Goal: Task Accomplishment & Management: Manage account settings

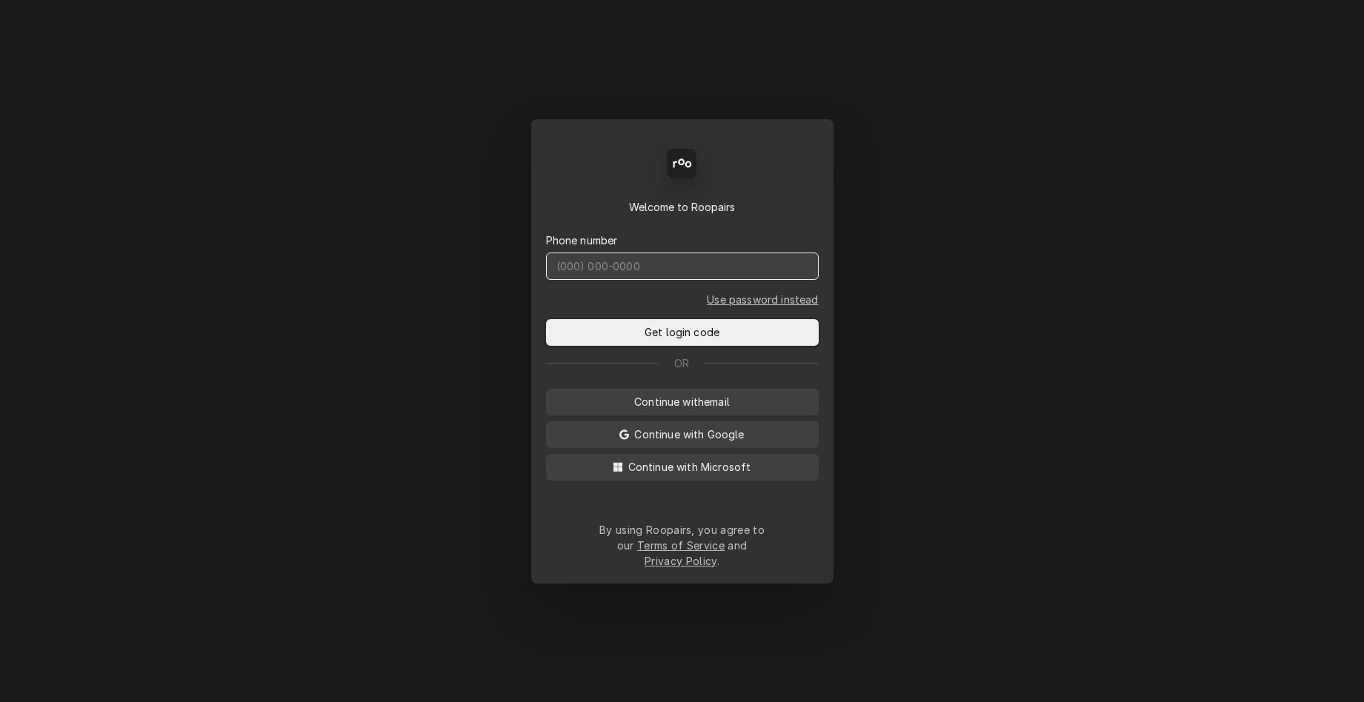
click at [645, 268] on input "Dynamic Content Wrapper" at bounding box center [682, 266] width 273 height 27
click at [640, 267] on input "Dynamic Content Wrapper" at bounding box center [682, 266] width 273 height 27
click at [641, 275] on input "Dynamic Content Wrapper" at bounding box center [682, 266] width 273 height 27
type input "(831) 682-2774"
click at [546, 319] on button "Get login code" at bounding box center [682, 332] width 273 height 27
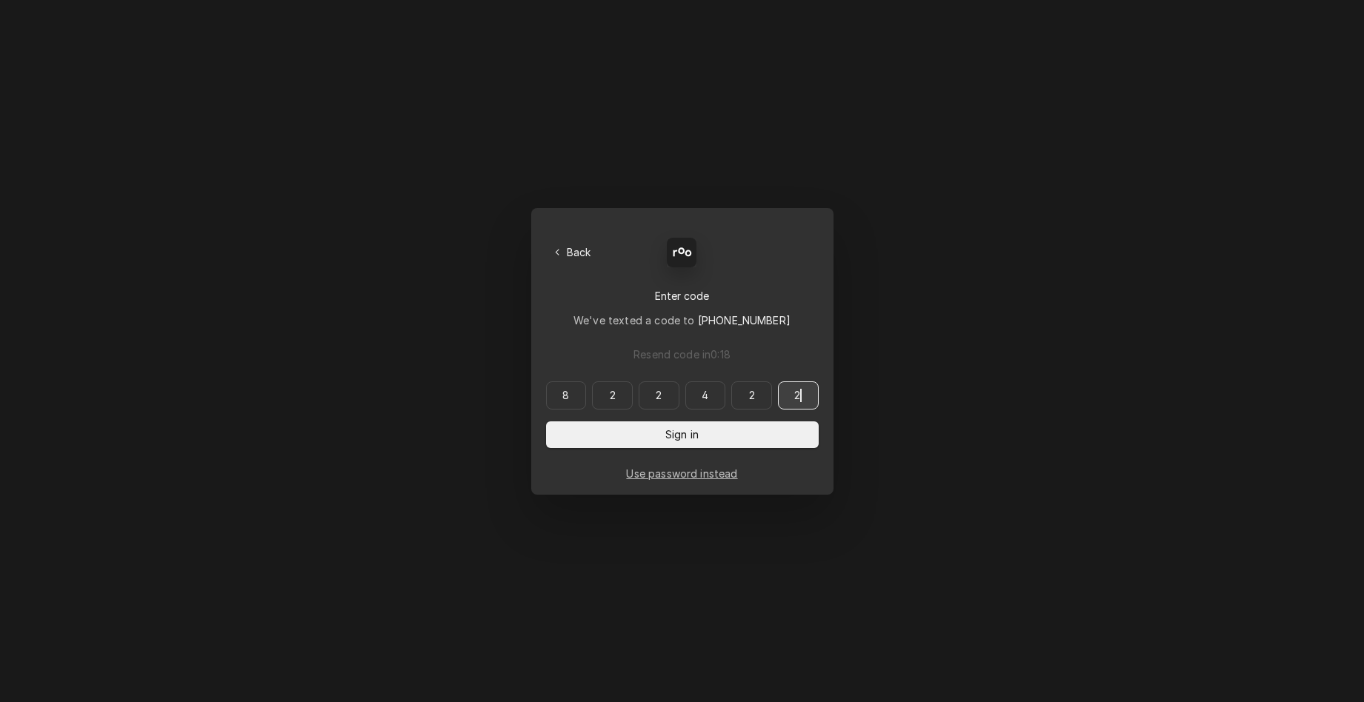
type input "822422"
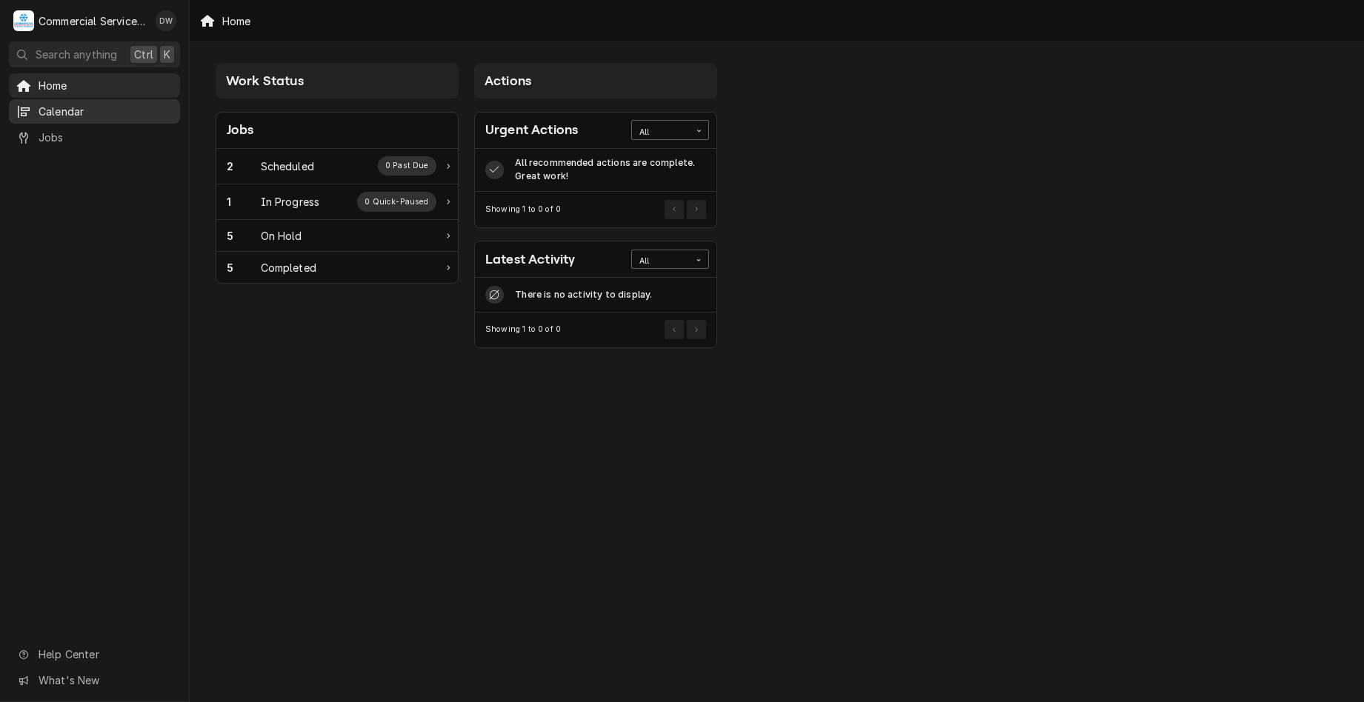
click at [142, 113] on span "Calendar" at bounding box center [106, 112] width 134 height 16
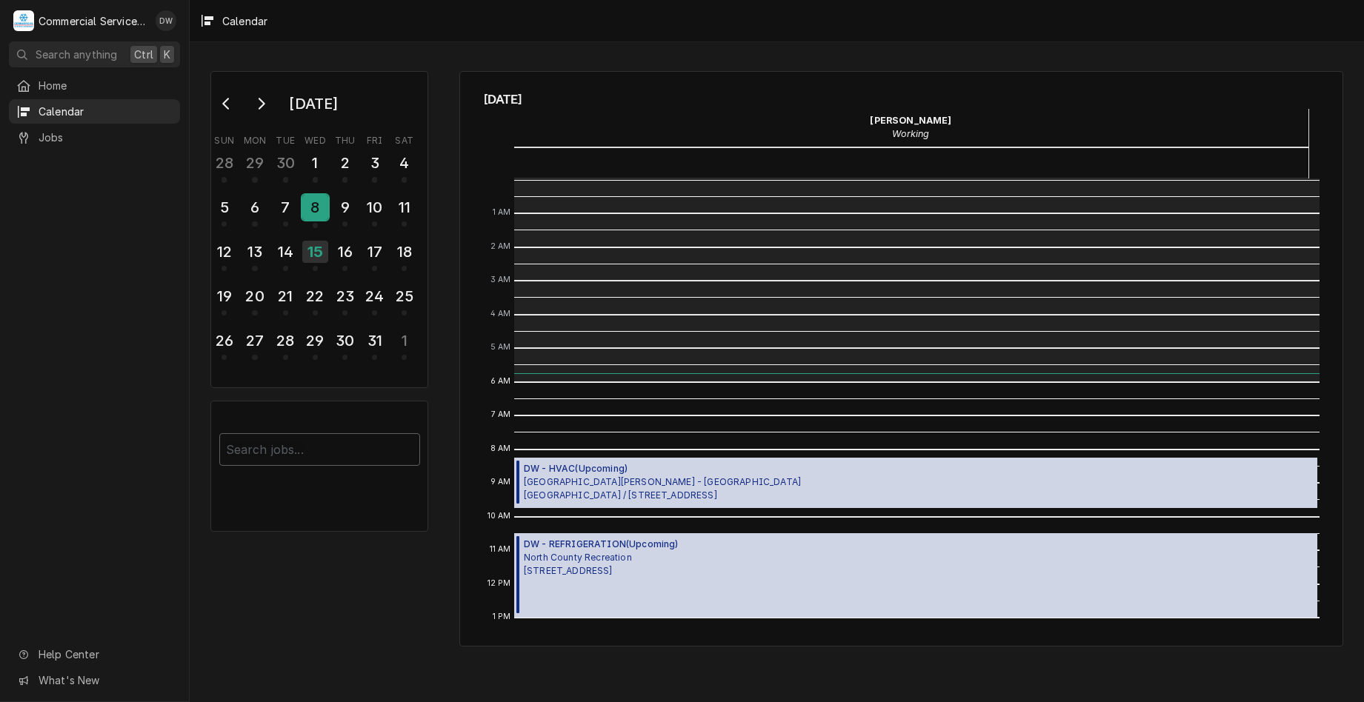
click at [310, 207] on div "8" at bounding box center [315, 207] width 26 height 25
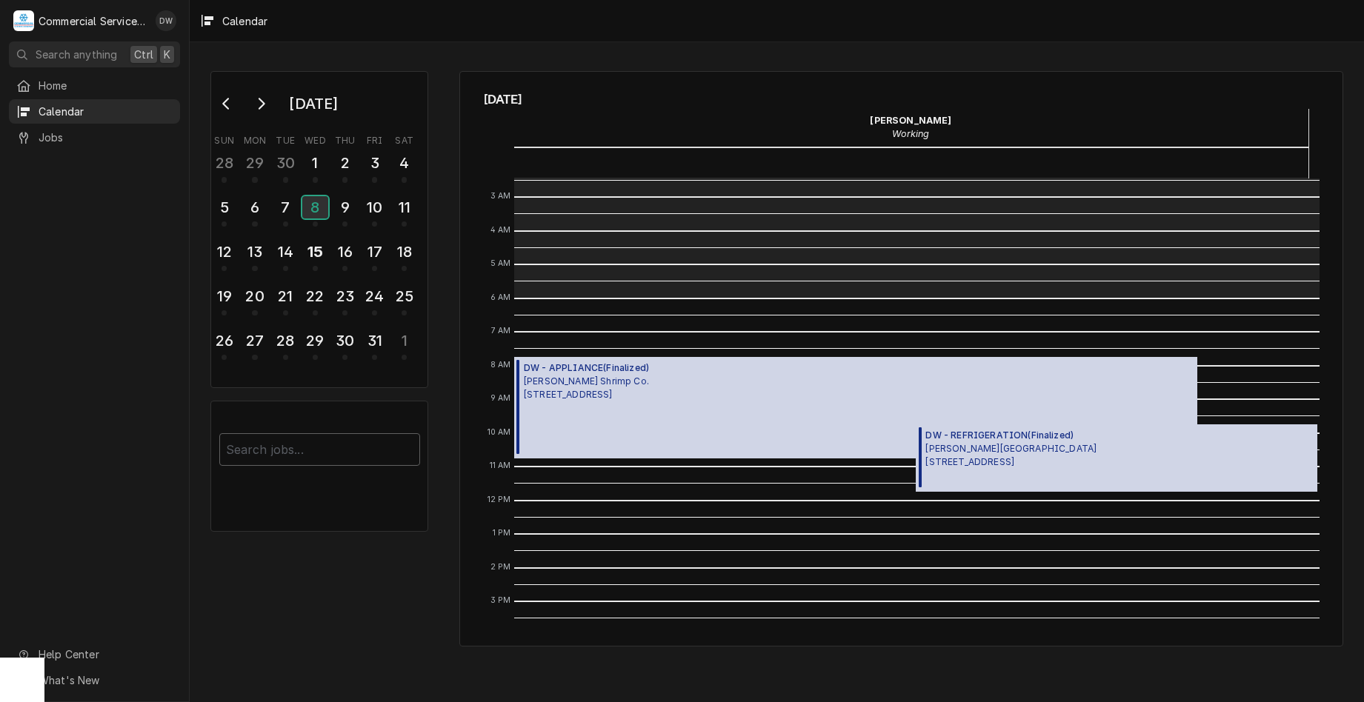
scroll to position [65, 0]
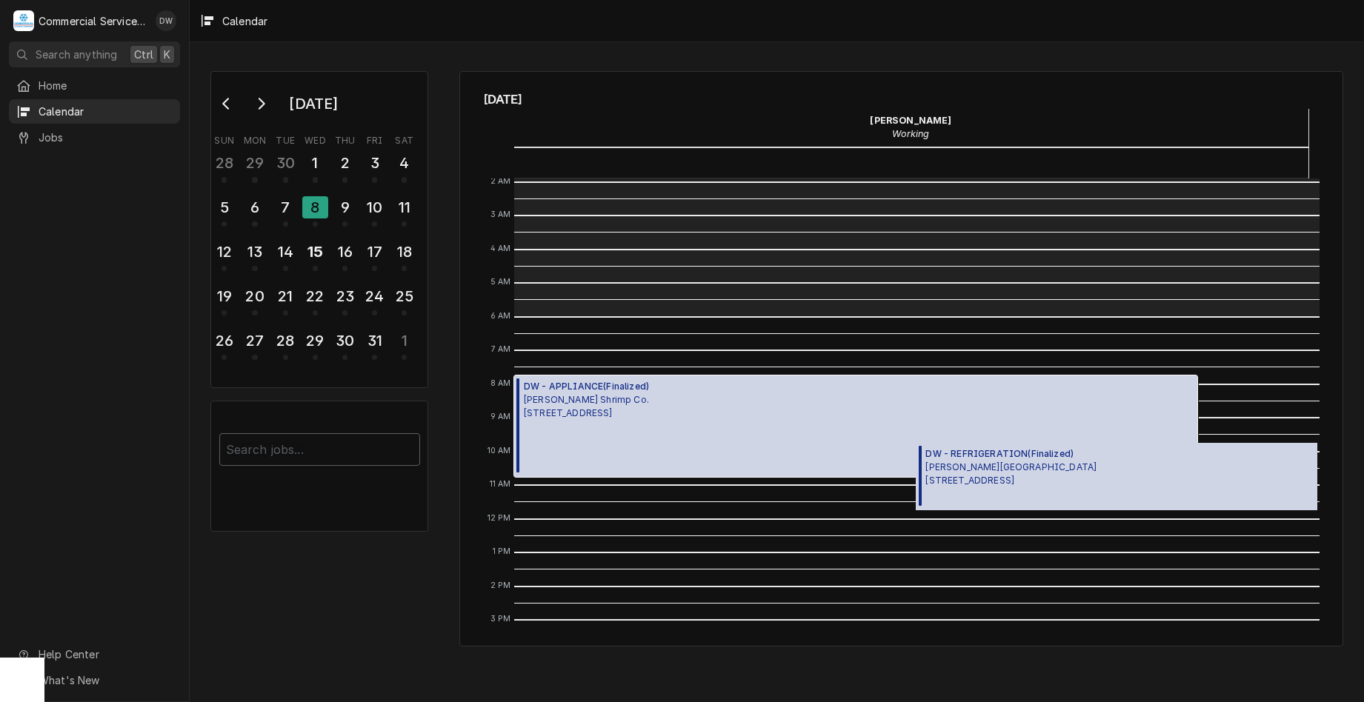
click at [828, 418] on div "DW - APPLIANCE ( Finalized ) Bubba Gump Shrimp Co. 720 Cannery Row, Monterey, C…" at bounding box center [855, 426] width 683 height 101
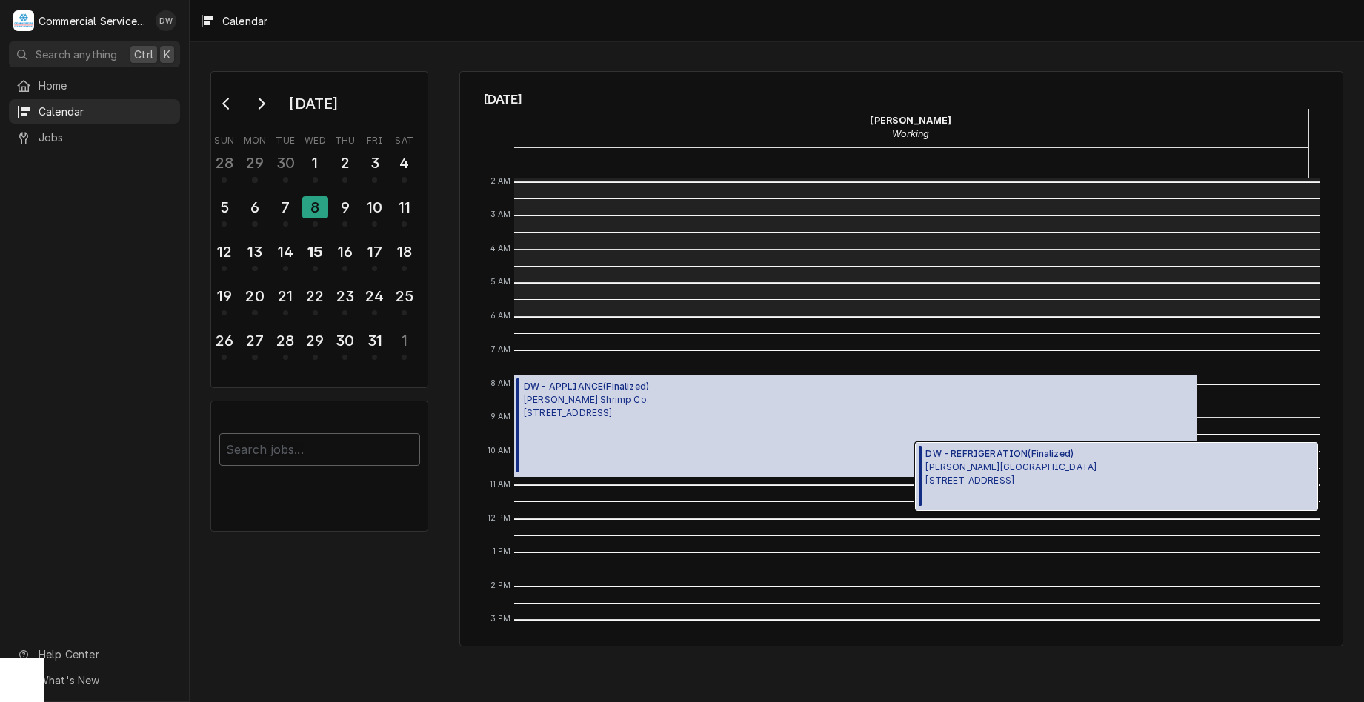
click at [1015, 469] on span "Stevenson School 3152 Forest Lake Rd., Pebble Beach, CA 93953" at bounding box center [1010, 474] width 171 height 27
click at [273, 204] on div "7" at bounding box center [286, 207] width 26 height 25
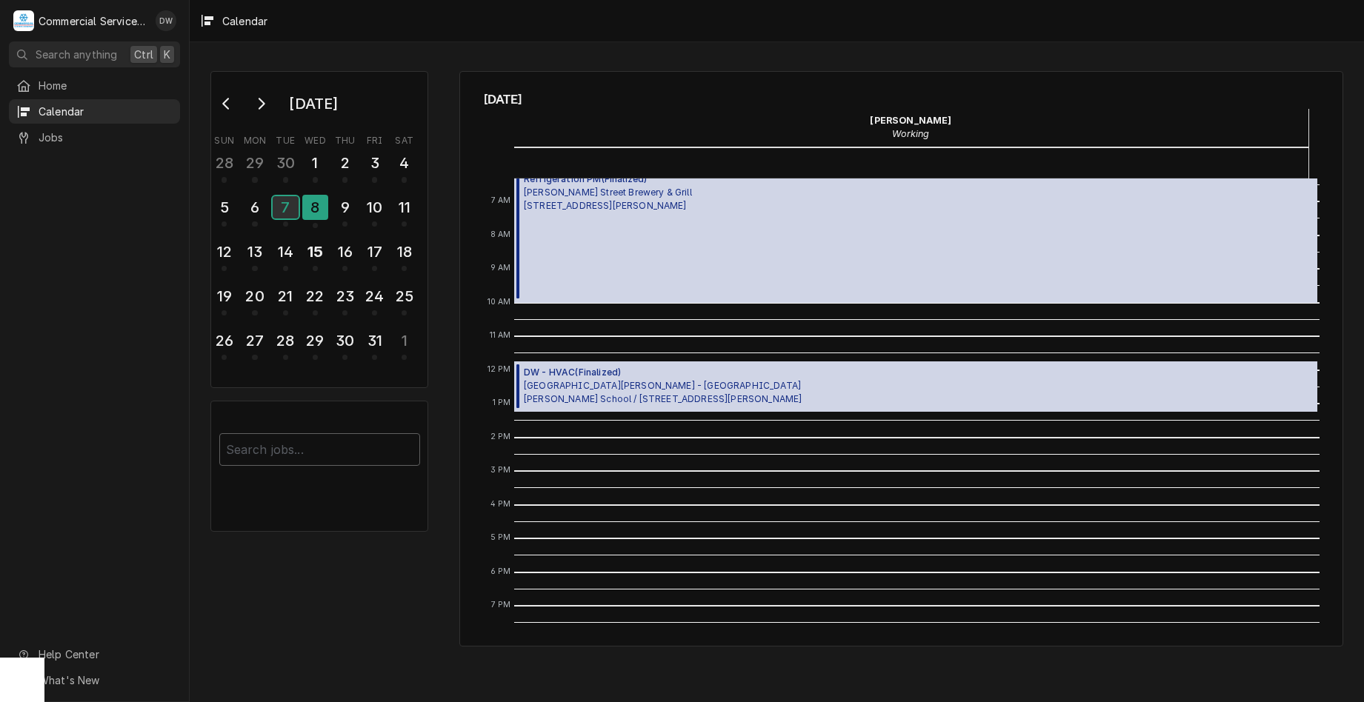
scroll to position [213, 0]
click at [320, 204] on div "8" at bounding box center [315, 207] width 26 height 25
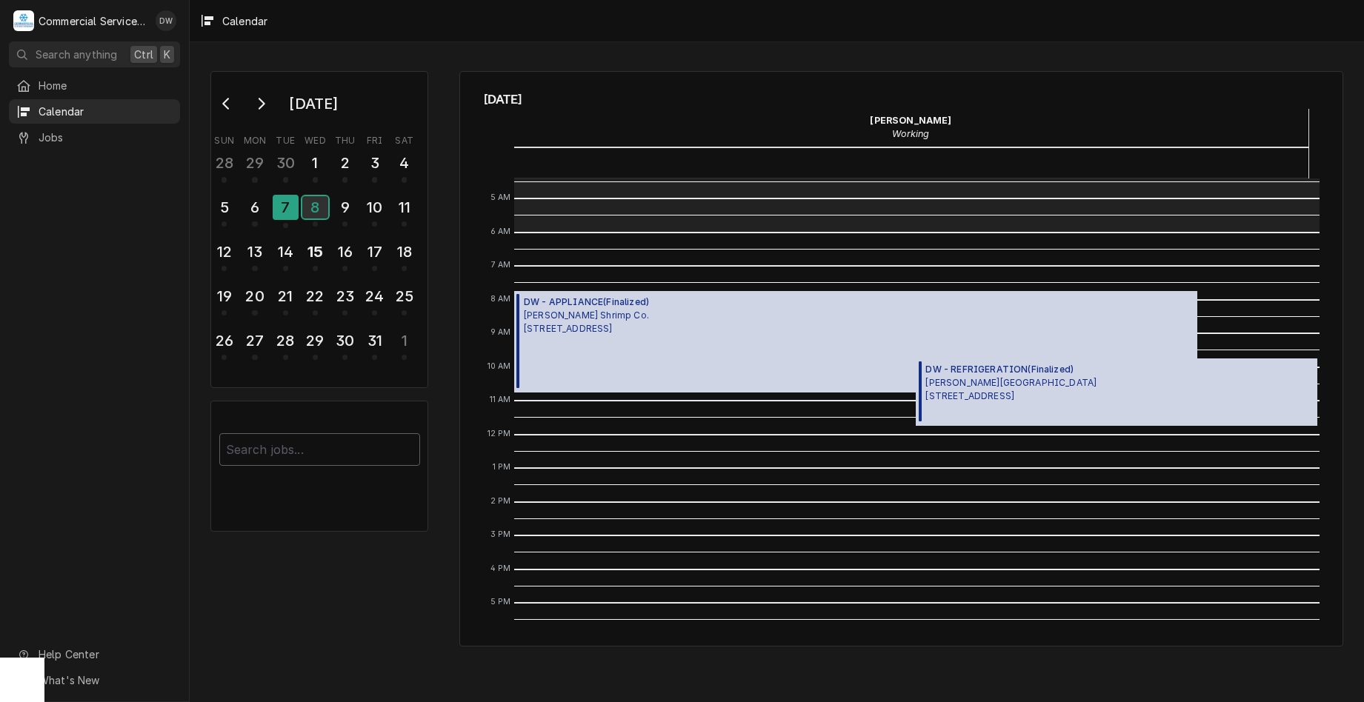
scroll to position [139, 0]
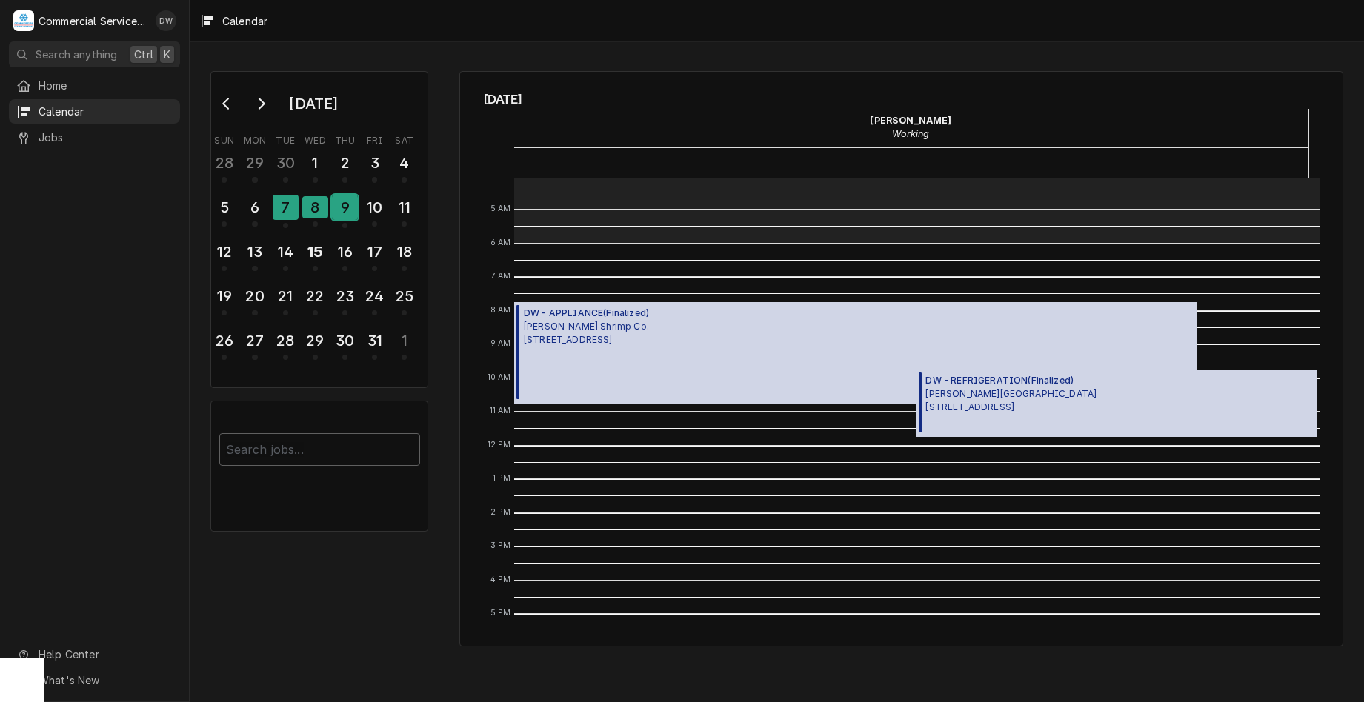
click at [348, 206] on div "9" at bounding box center [345, 207] width 26 height 25
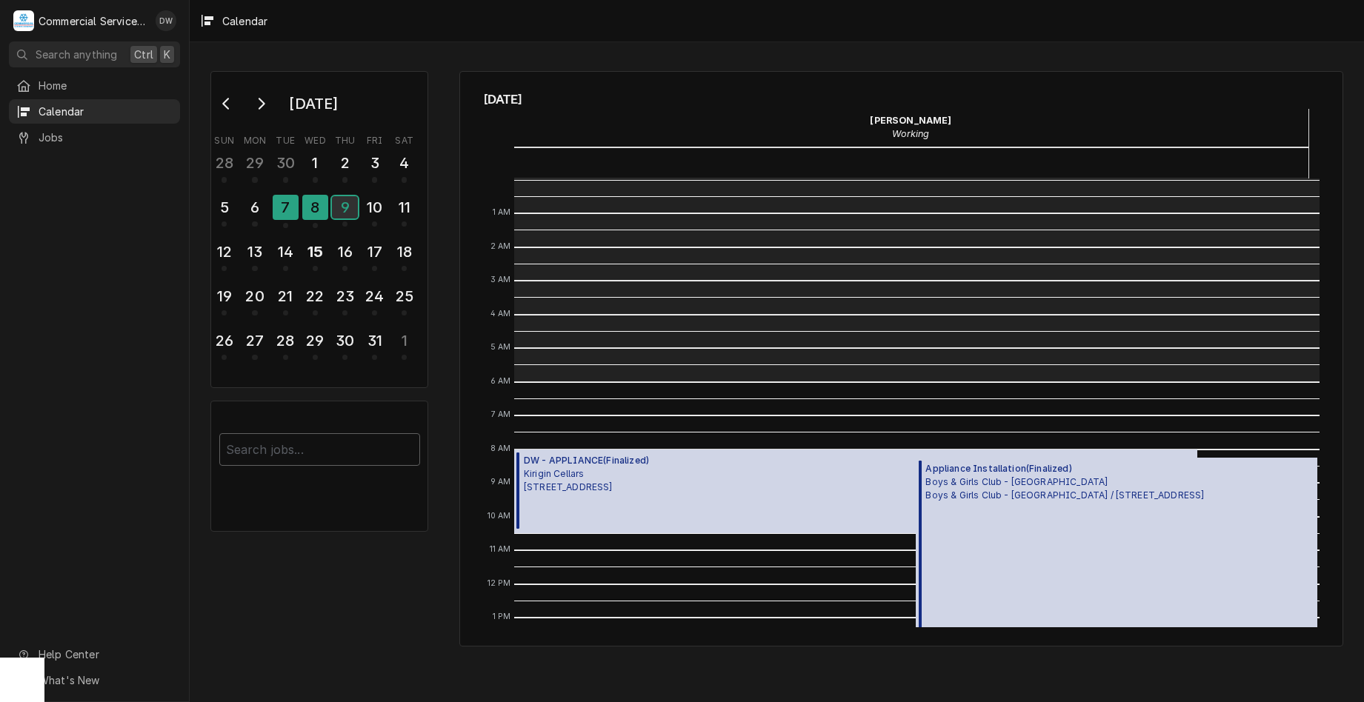
scroll to position [203, 0]
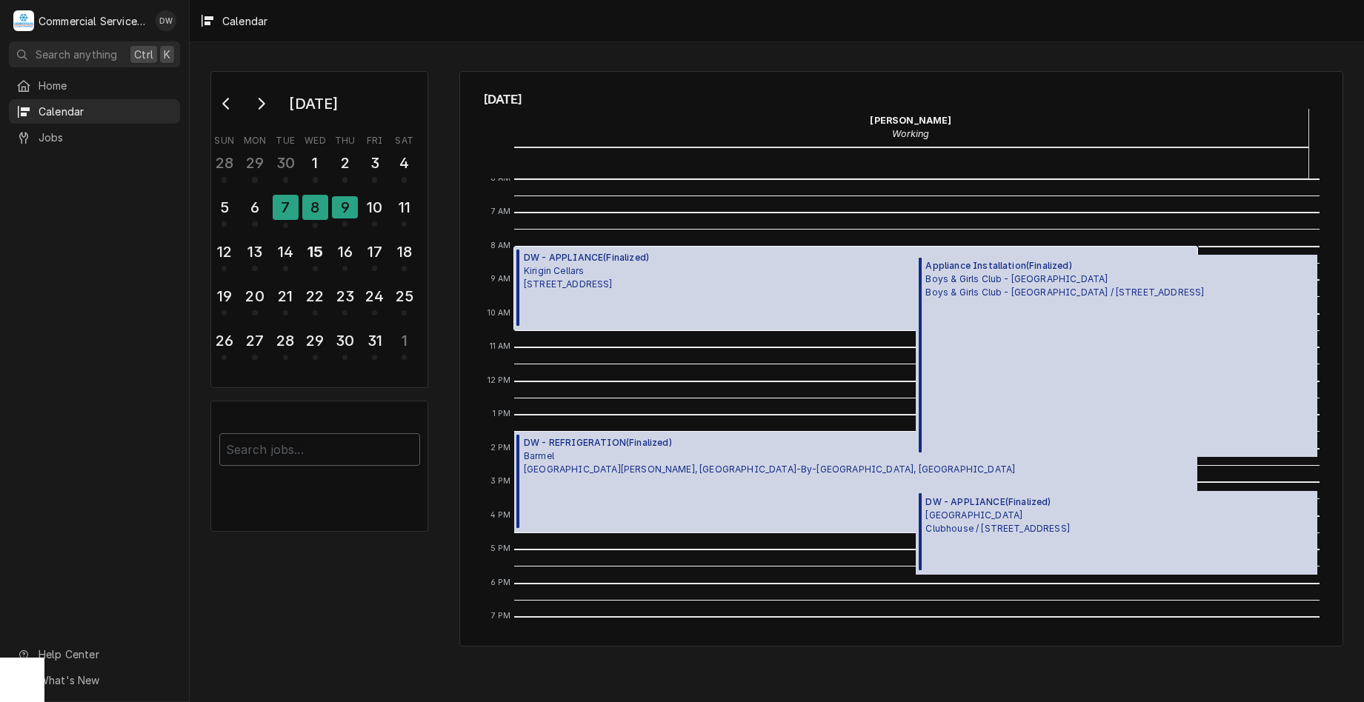
click at [847, 287] on div "DW - APPLIANCE ( Finalized ) Kirigin Cellars 11550 Watsonville Rd, Gilroy, CA 9…" at bounding box center [855, 289] width 683 height 84
click at [1143, 316] on div "Appliance Installation ( Finalized ) Boys & Girls Club - Salinas Boys & Girls C…" at bounding box center [1064, 355] width 278 height 193
click at [803, 480] on div "DW - REFRIGERATION ( Finalized ) Barmel San Carlos & 7th Ave, Carmel-By-The-Sea…" at bounding box center [855, 482] width 683 height 101
click at [1134, 559] on div "DW - APPLIANCE ( Finalized ) Monterey Peninsula Country Club Clubhouse / 3000 C…" at bounding box center [1115, 533] width 401 height 84
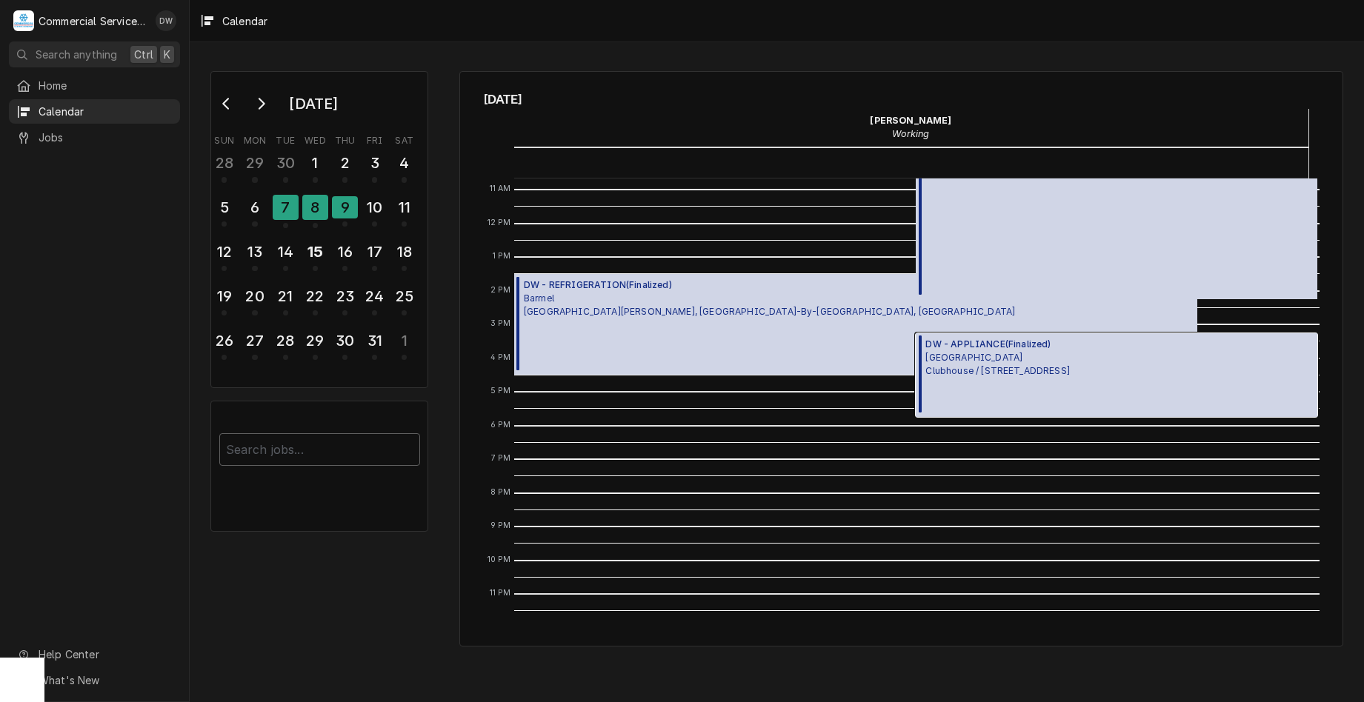
scroll to position [213, 0]
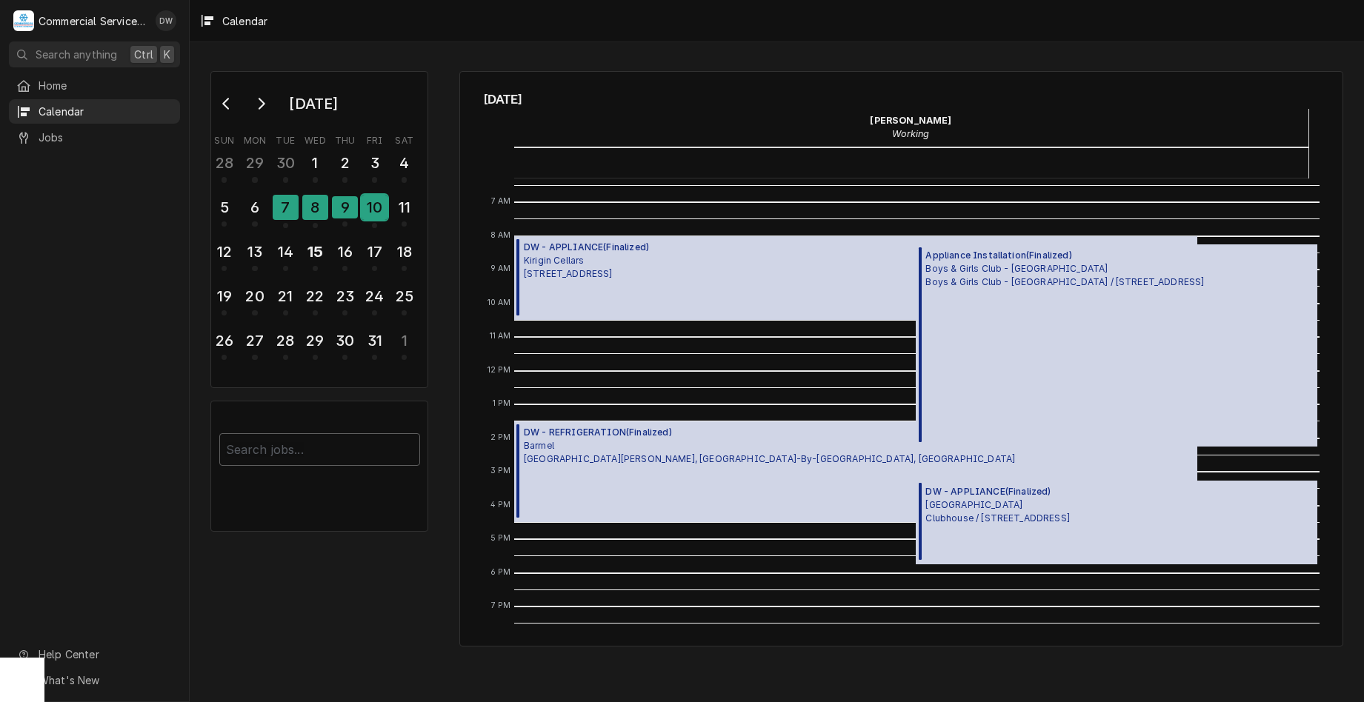
click at [367, 217] on div "10" at bounding box center [374, 207] width 26 height 25
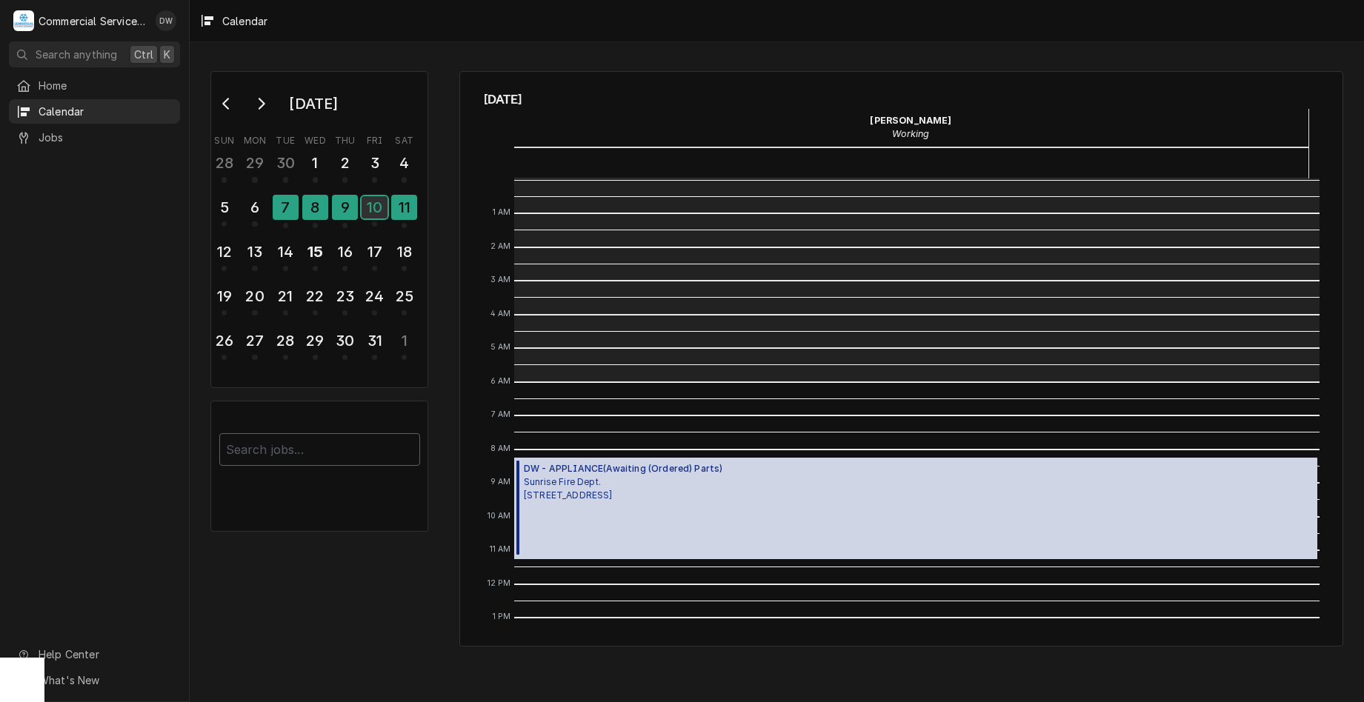
scroll to position [203, 0]
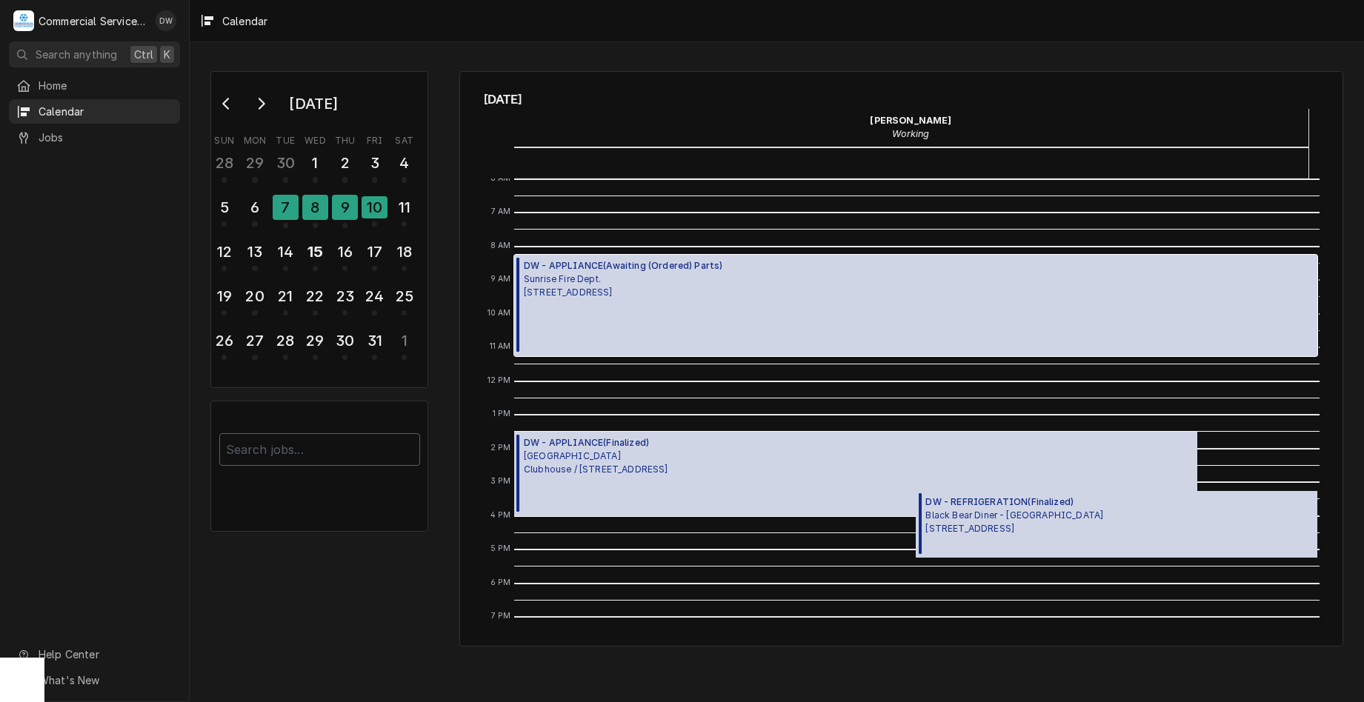
click at [566, 270] on span "DW - APPLIANCE ( Awaiting (Ordered) Parts )" at bounding box center [623, 265] width 198 height 13
click at [778, 498] on div "DW - APPLIANCE ( Finalized ) Monterey Peninsula Country Club Clubhouse / 3000 C…" at bounding box center [855, 474] width 683 height 84
click at [1226, 535] on div "DW - REFRIGERATION ( Finalized ) Black Bear Diner - Monterey 2450 N. Fremont Bl…" at bounding box center [1115, 524] width 401 height 67
click at [264, 248] on div "13" at bounding box center [254, 251] width 26 height 25
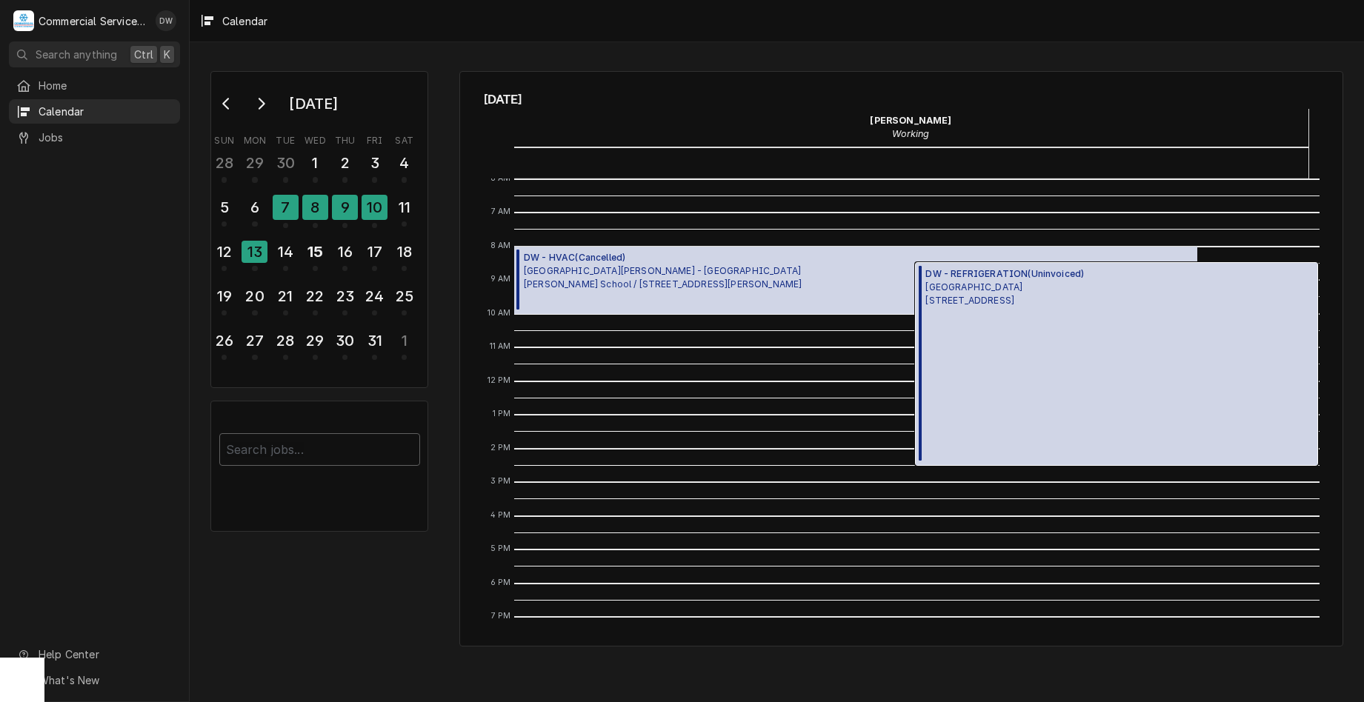
click at [970, 318] on div "DW - REFRIGERATION ( Uninvoiced ) Ventana Inn 48123 Highway 1, Big Sur, CA 93920" at bounding box center [1004, 363] width 158 height 193
click at [273, 267] on div "14" at bounding box center [286, 254] width 26 height 36
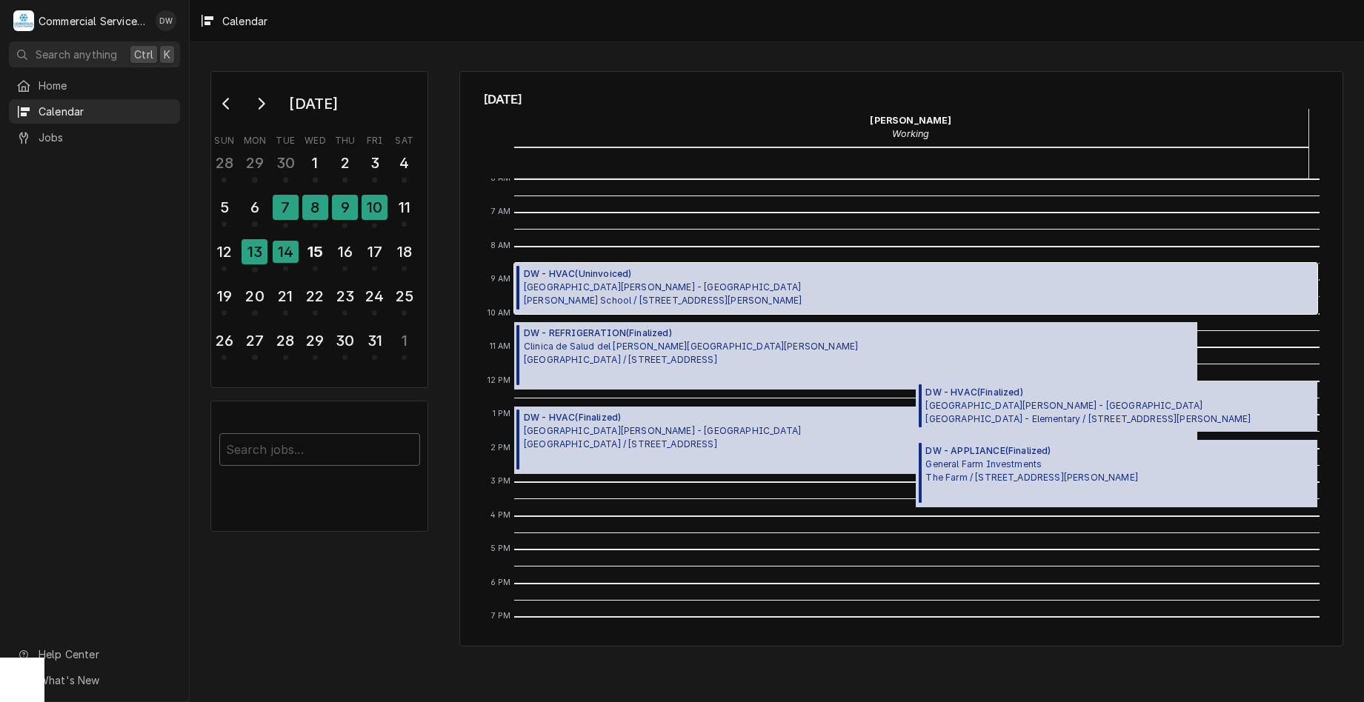
click at [800, 299] on div "DW - HVAC ( Uninvoiced ) Santa Rita Union School District - MD McKinnon School …" at bounding box center [916, 288] width 804 height 50
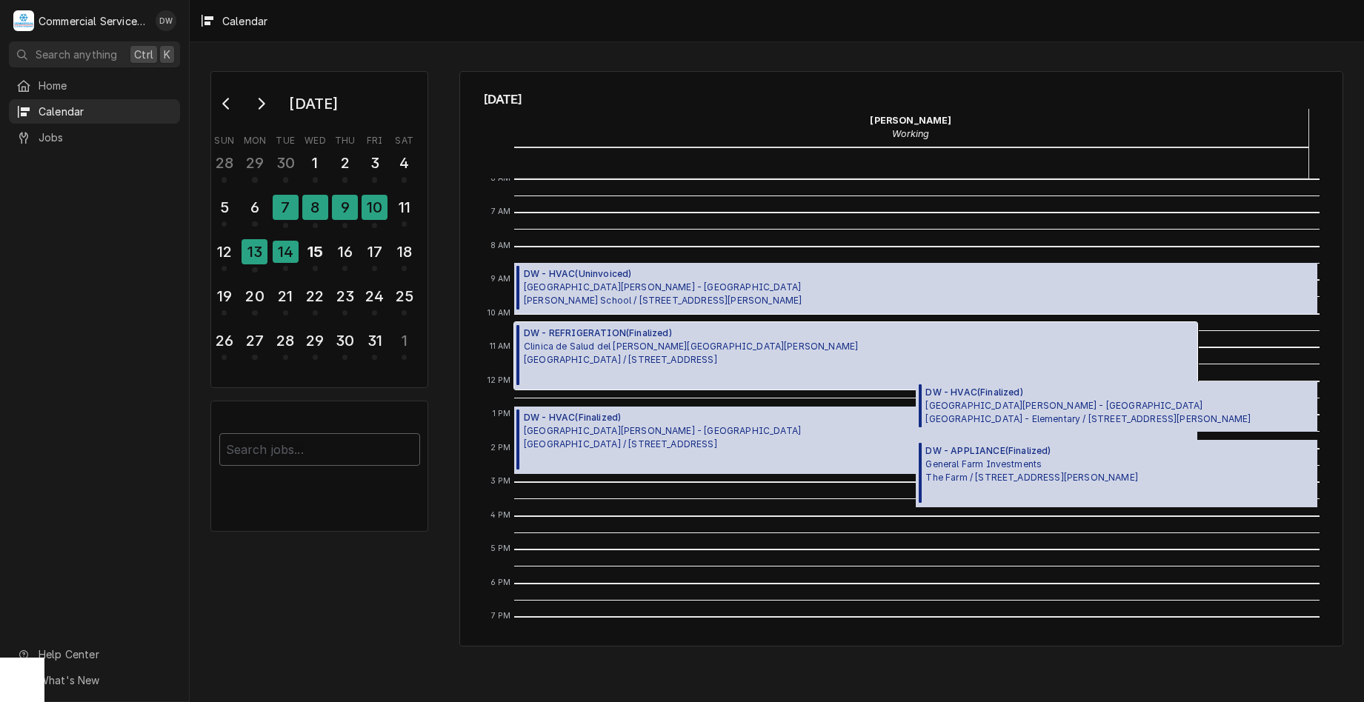
click at [726, 367] on div "DW - REFRIGERATION ( Finalized ) Clinica de Salud del Valle de Salinas North Ma…" at bounding box center [691, 356] width 334 height 59
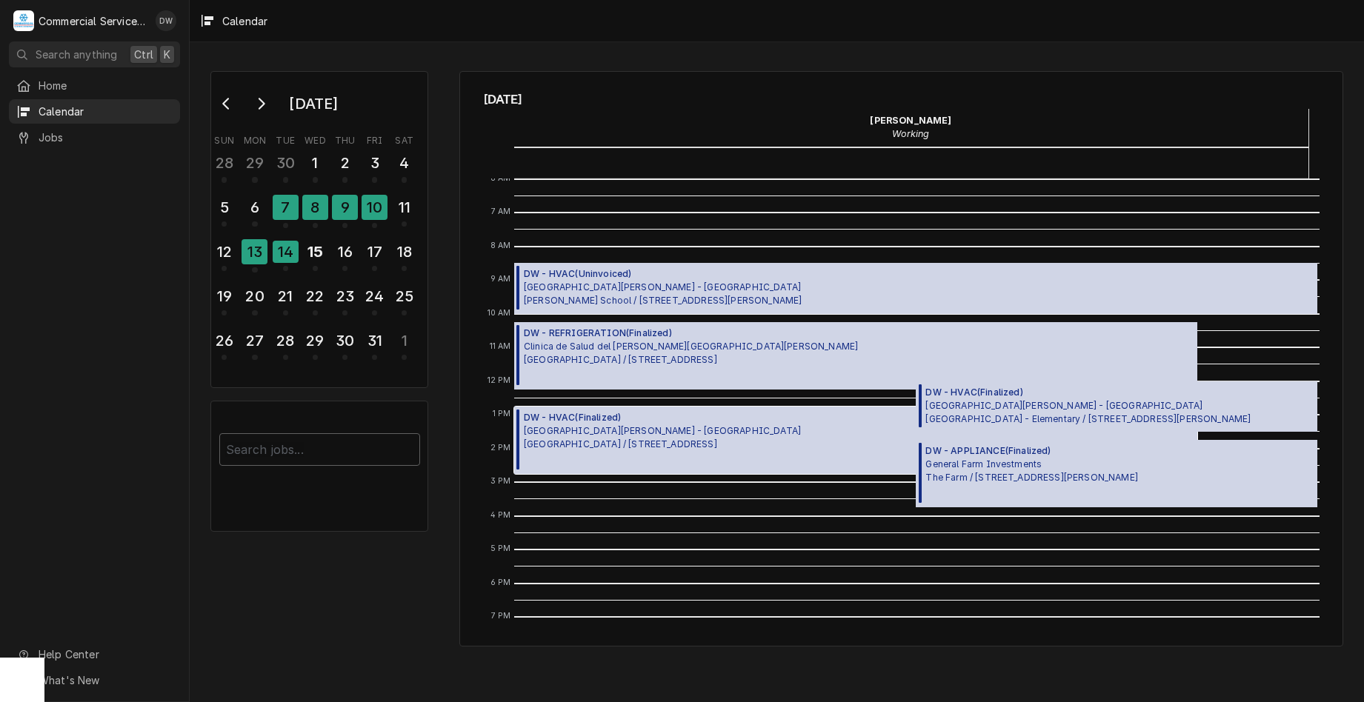
click at [756, 437] on div "DW - HVAC ( Finalized ) Santa Rita Union School District - MD New Republic / 63…" at bounding box center [855, 440] width 683 height 67
click at [1094, 416] on span "Santa Rita Union School District - MD La Joya - Elementary / 55 Rogge Rd, Salin…" at bounding box center [1087, 412] width 325 height 27
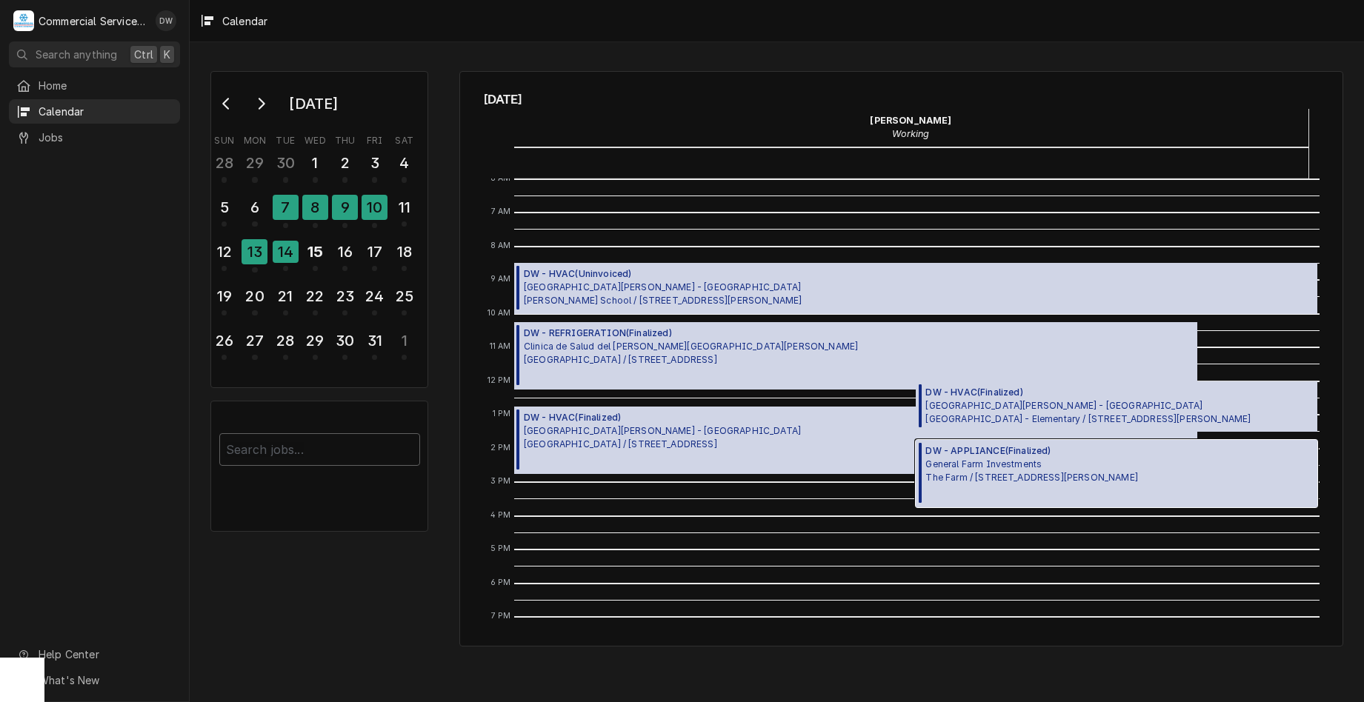
click at [1058, 451] on span "DW - APPLIANCE ( Finalized )" at bounding box center [1031, 450] width 212 height 13
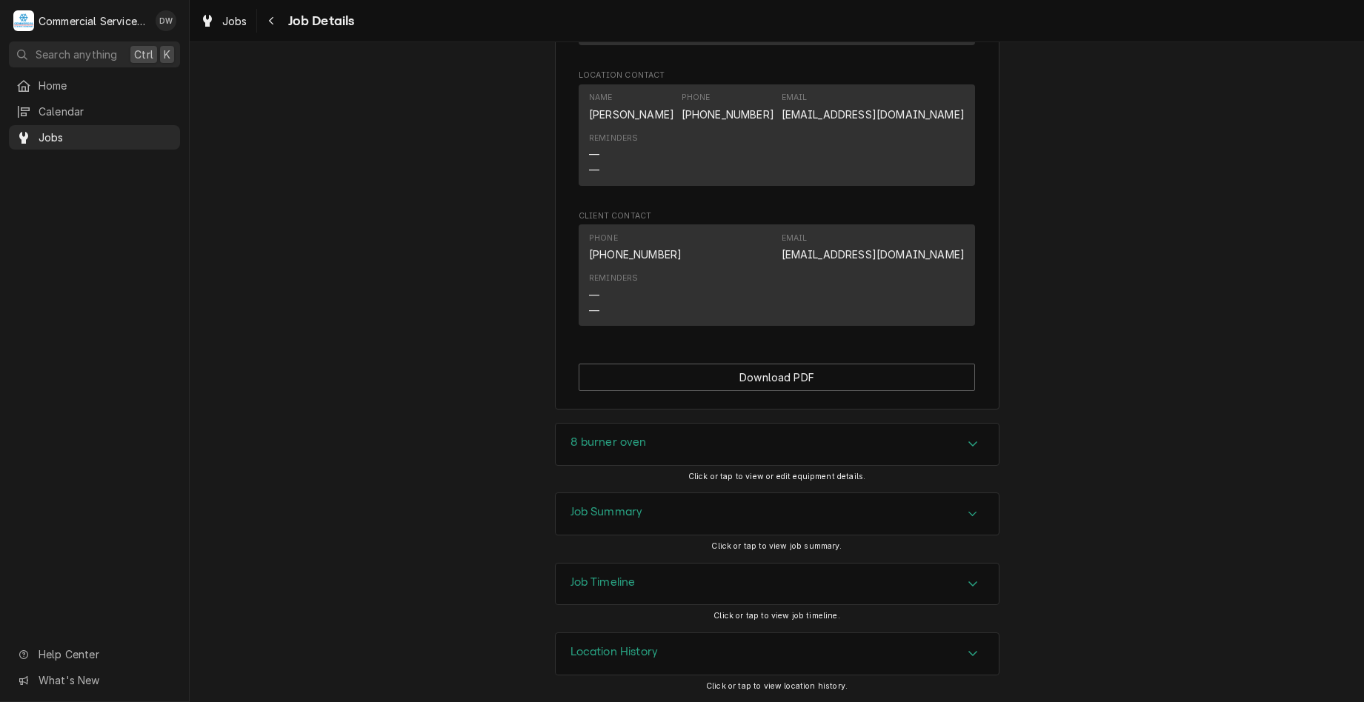
scroll to position [1071, 0]
click at [900, 524] on div "Job Summary" at bounding box center [776, 513] width 443 height 41
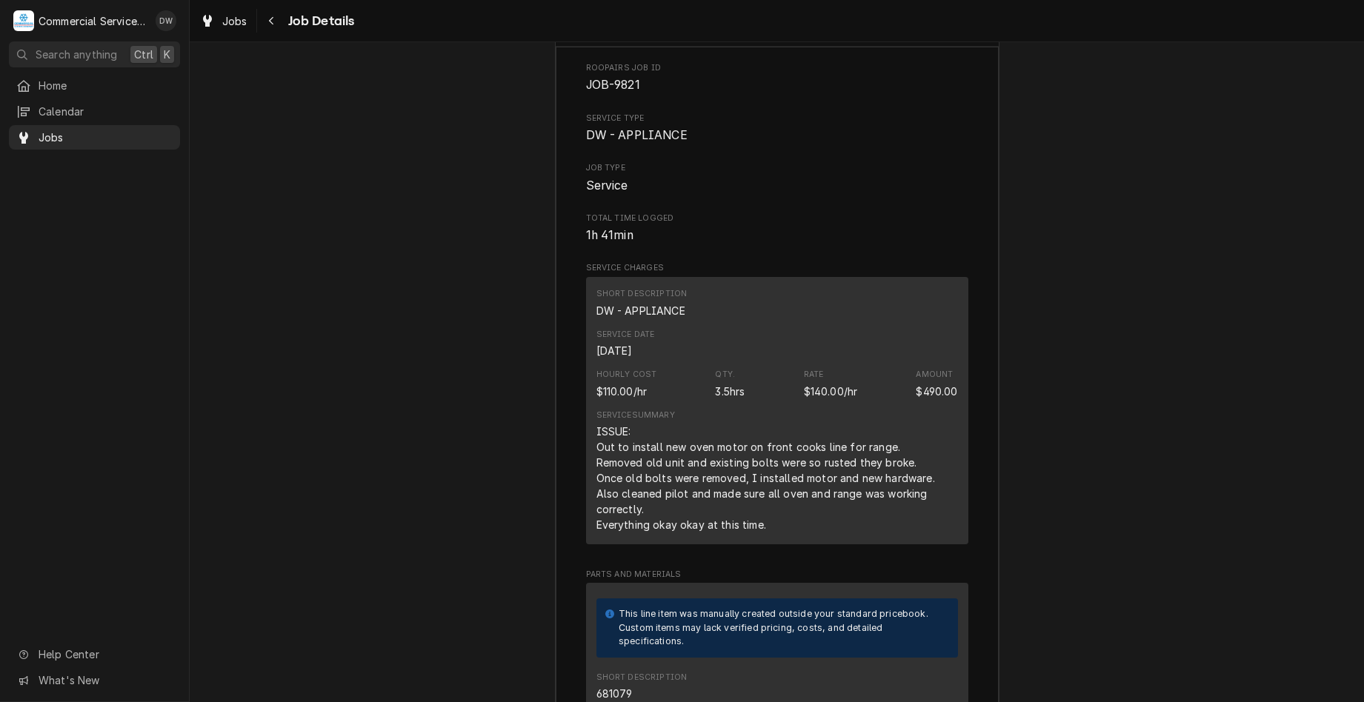
scroll to position [1521, 0]
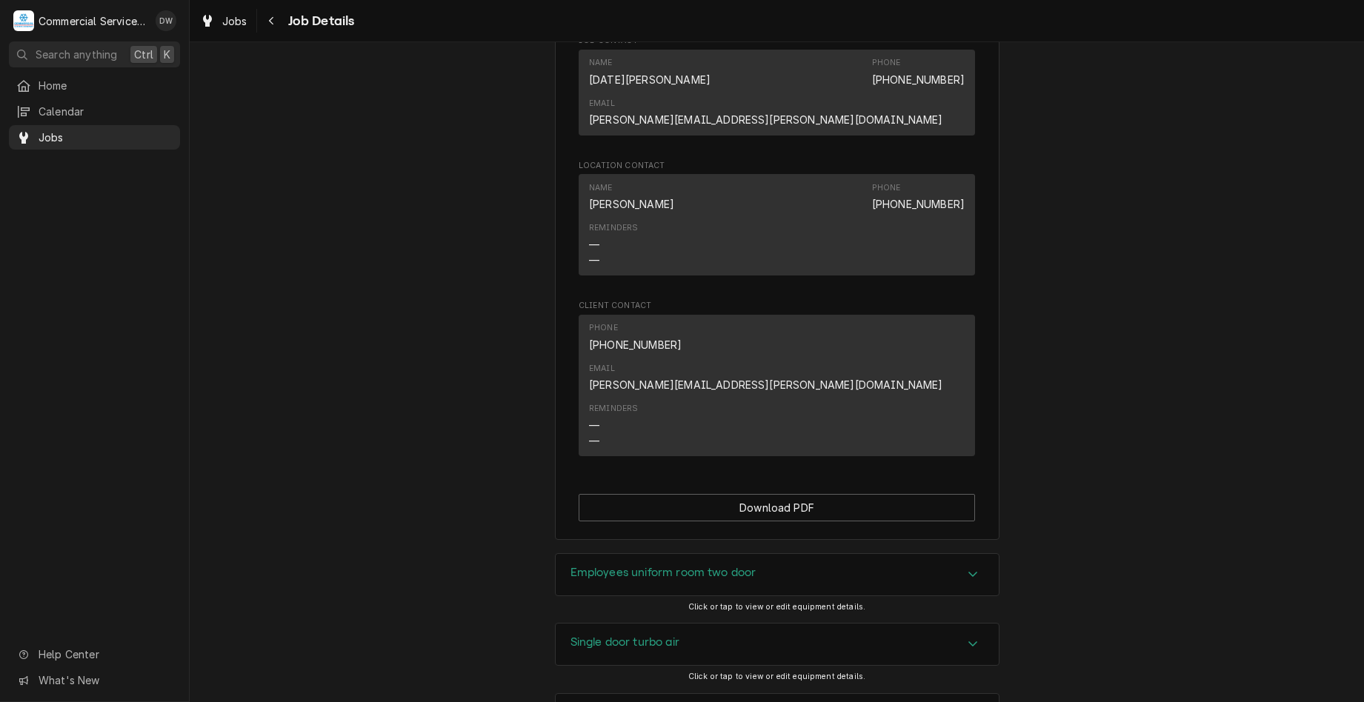
scroll to position [1141, 0]
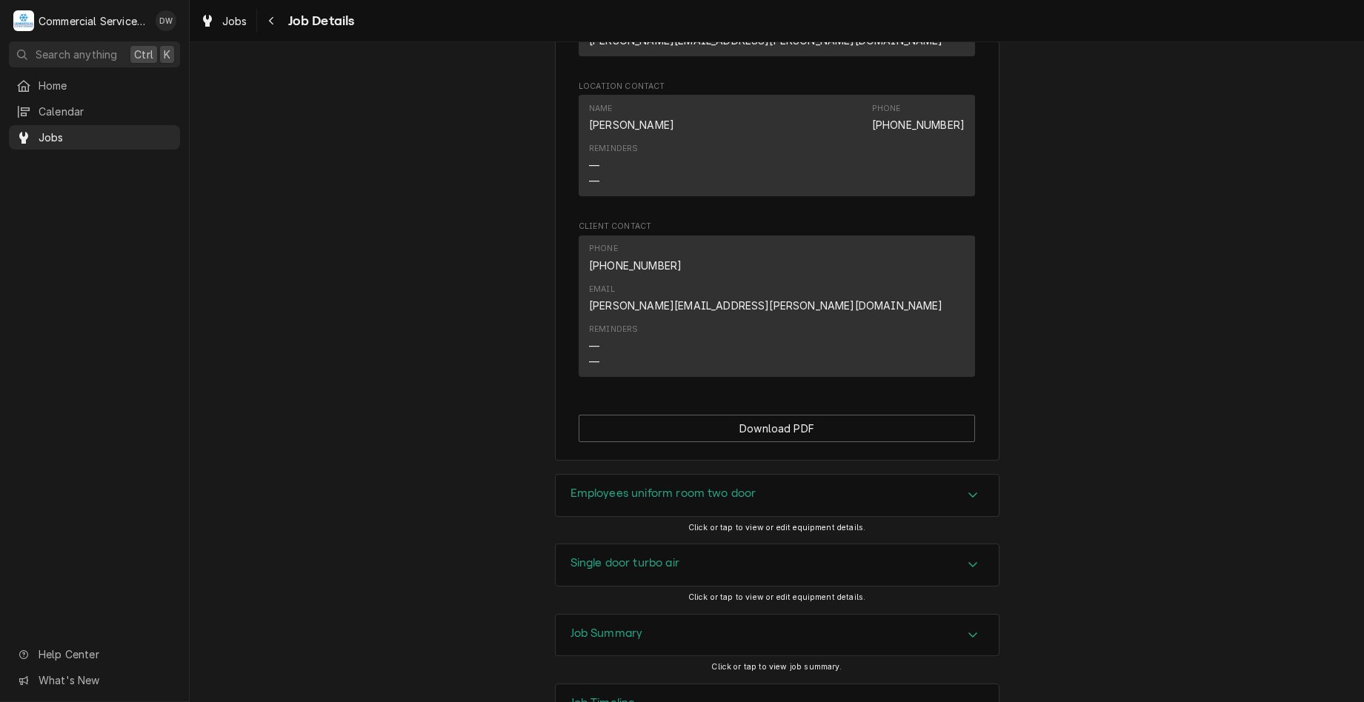
click at [961, 627] on div "Accordion Header" at bounding box center [972, 636] width 22 height 18
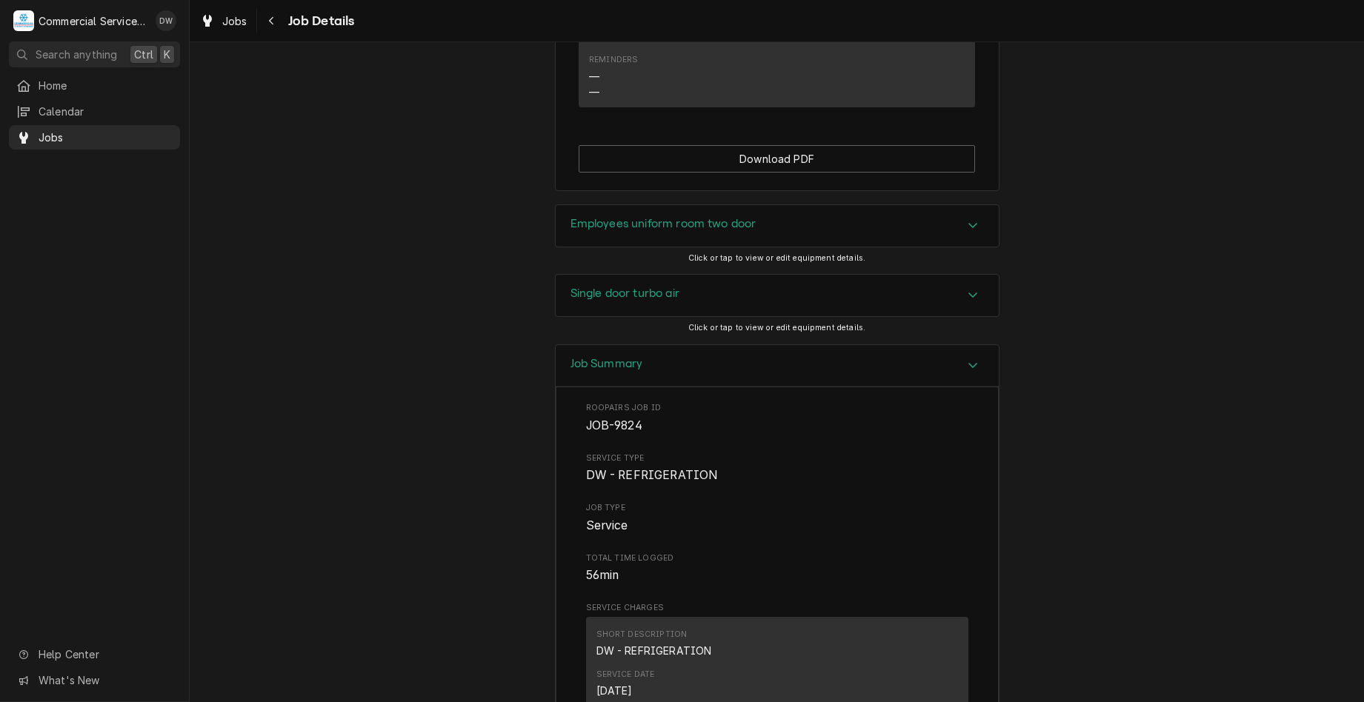
scroll to position [1437, 0]
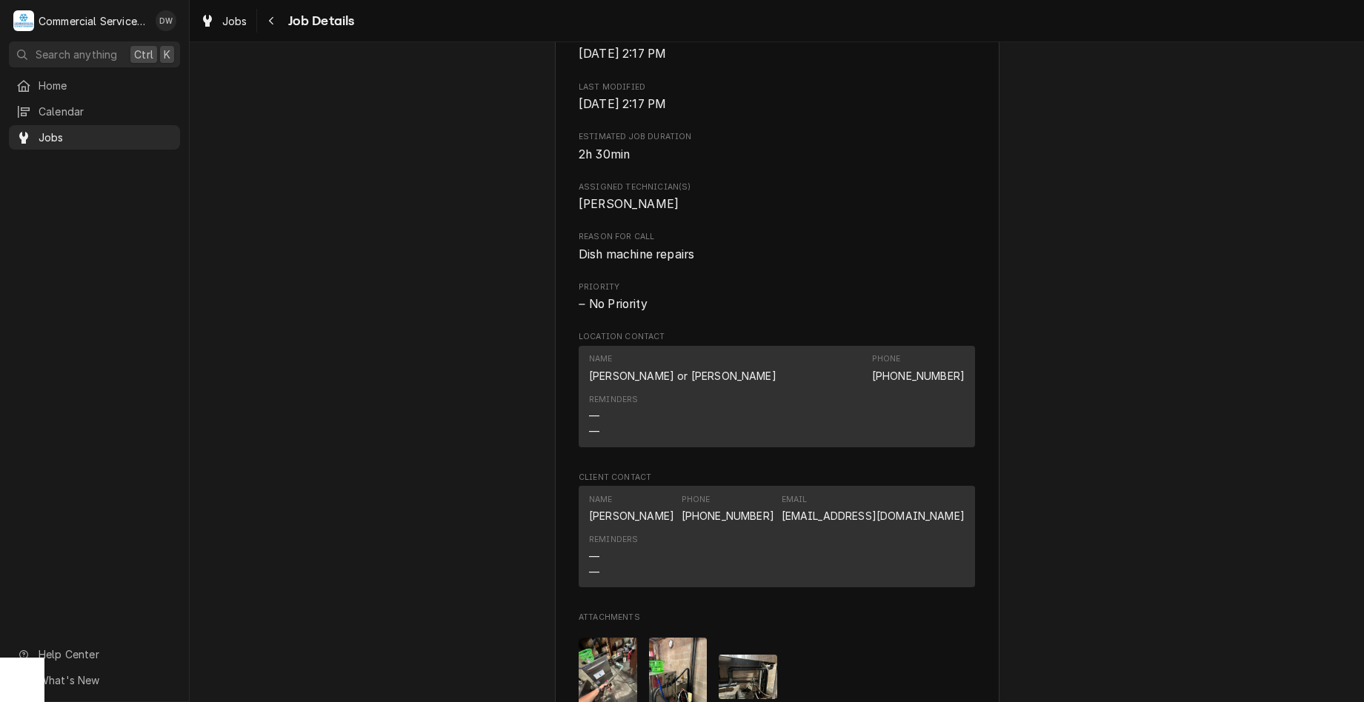
scroll to position [861, 0]
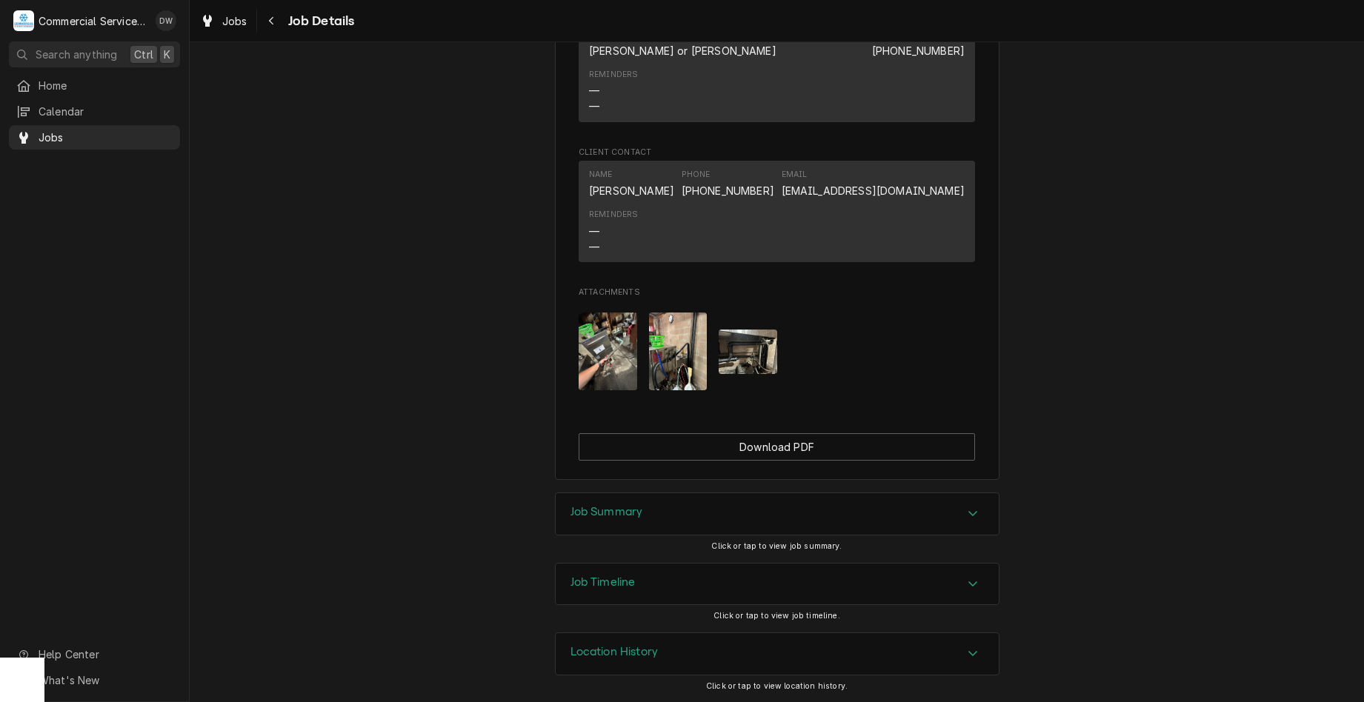
click at [719, 498] on div "Job Summary" at bounding box center [776, 513] width 443 height 41
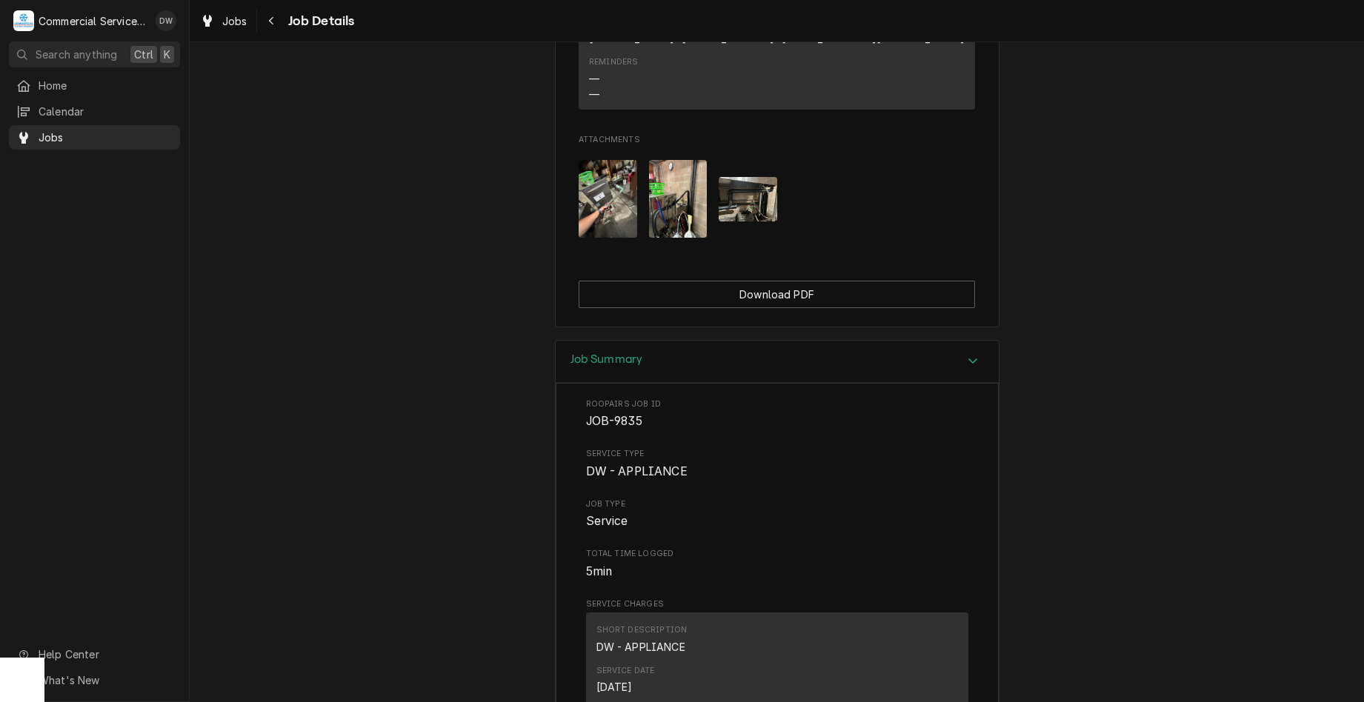
scroll to position [1158, 0]
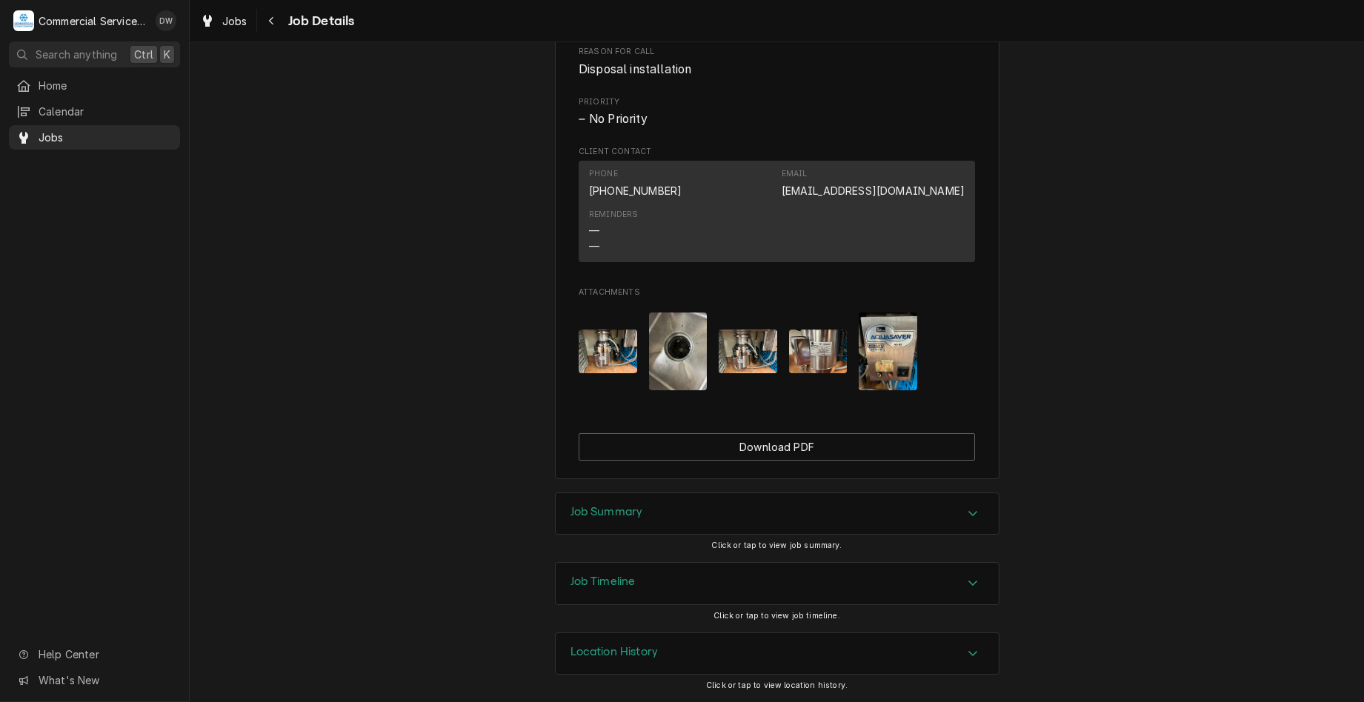
scroll to position [821, 0]
click at [973, 521] on div "Accordion Header" at bounding box center [972, 514] width 22 height 18
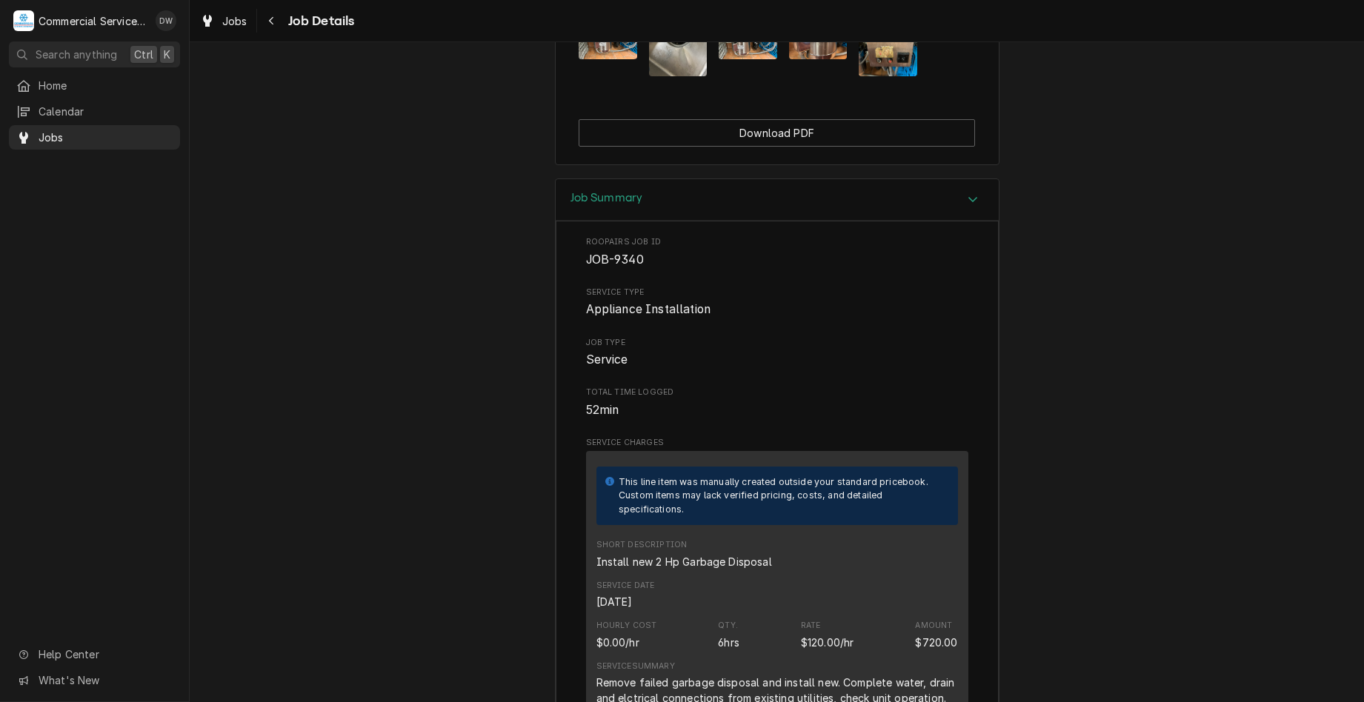
scroll to position [1191, 0]
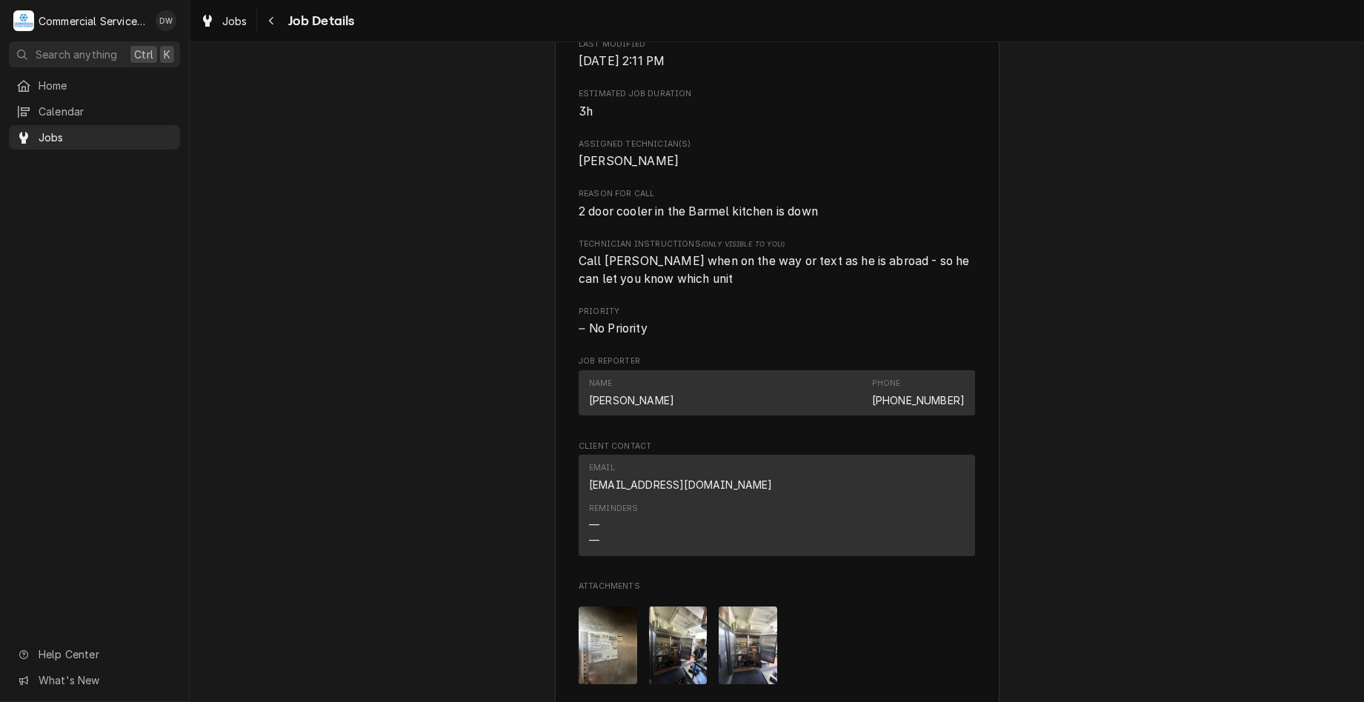
scroll to position [815, 0]
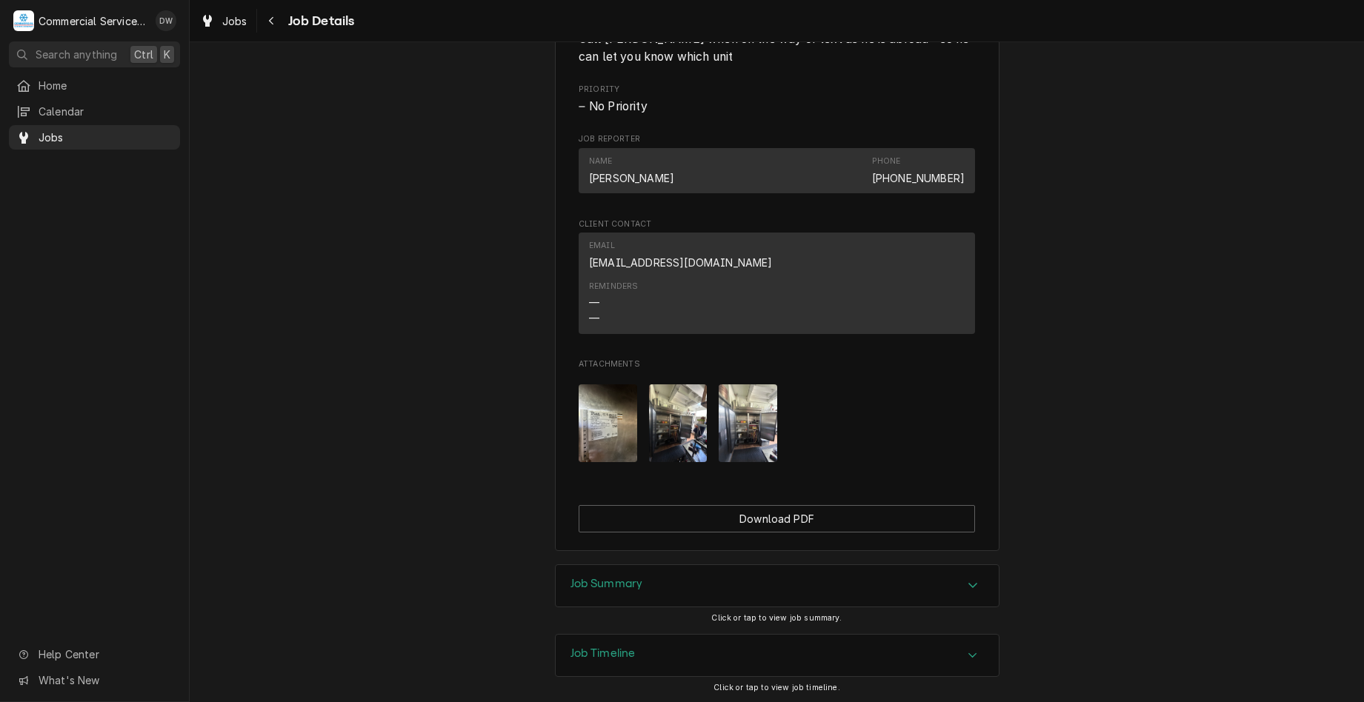
click at [902, 565] on div "Job Summary" at bounding box center [776, 585] width 443 height 41
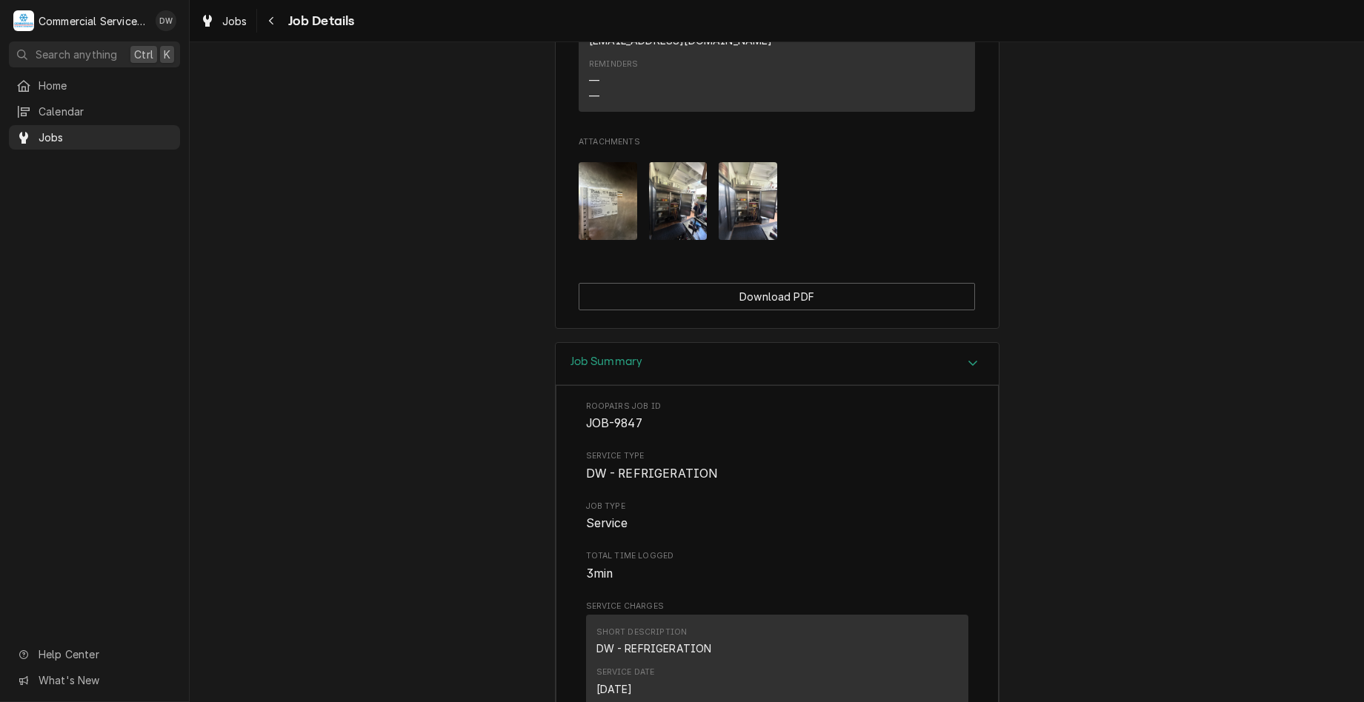
scroll to position [1185, 0]
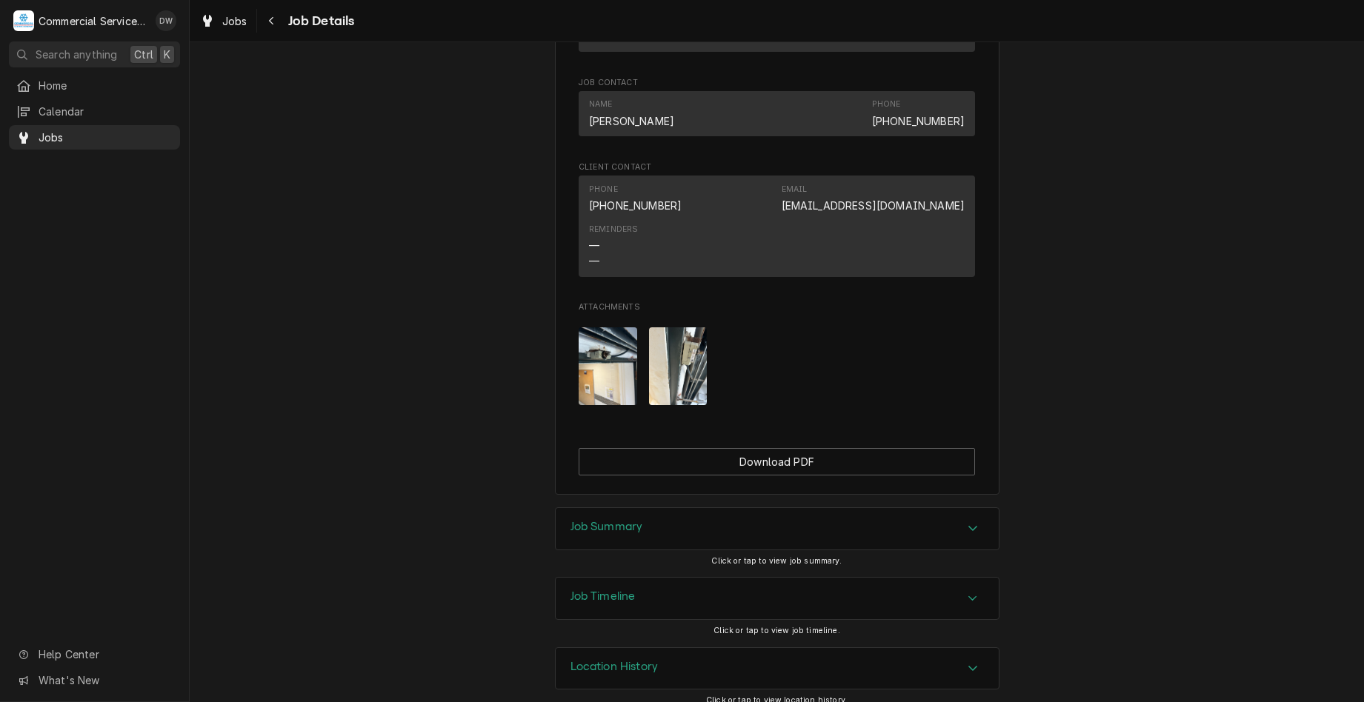
scroll to position [958, 0]
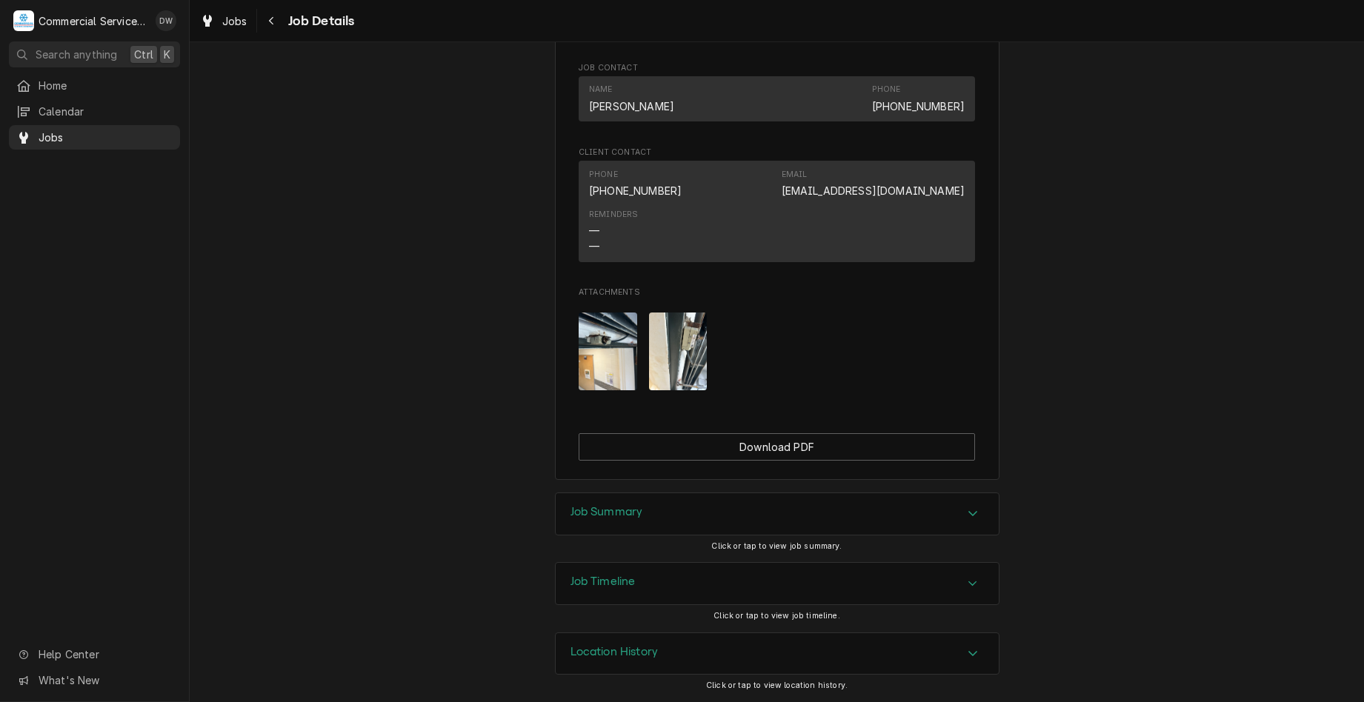
click at [785, 522] on div "Job Summary" at bounding box center [776, 513] width 443 height 41
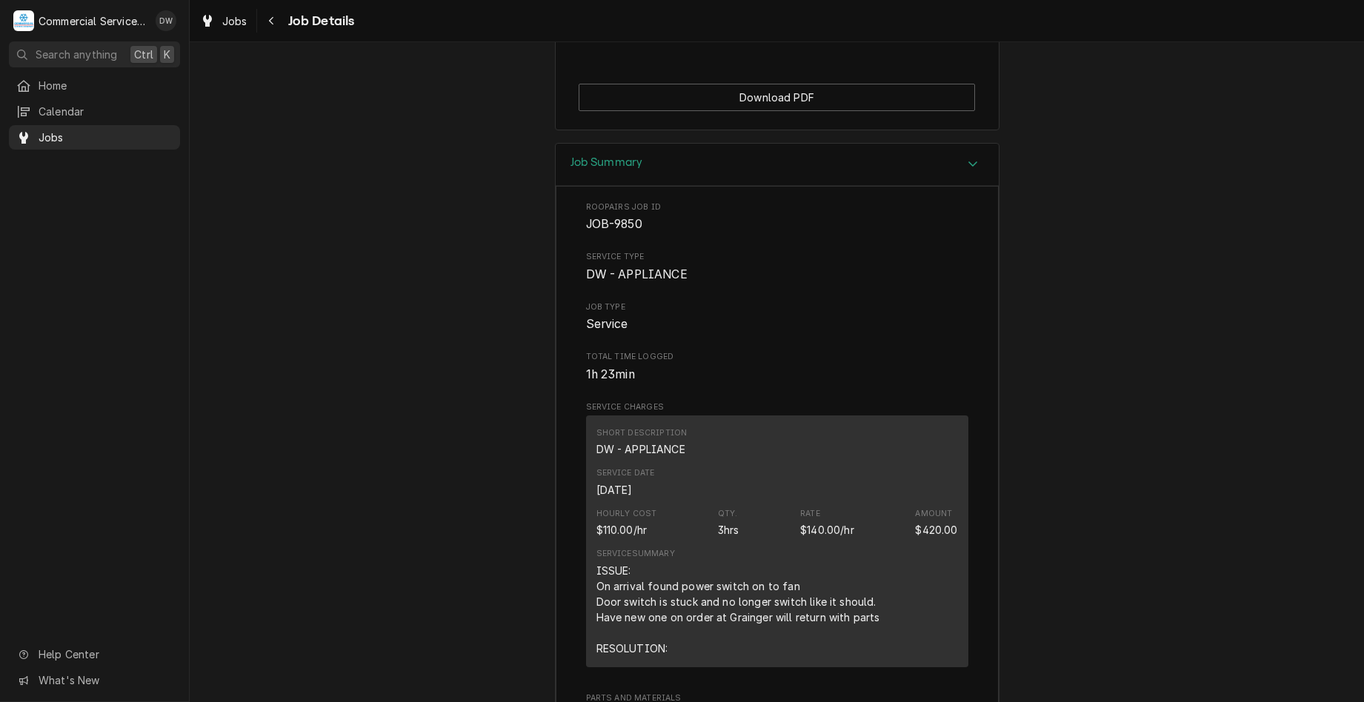
scroll to position [1402, 0]
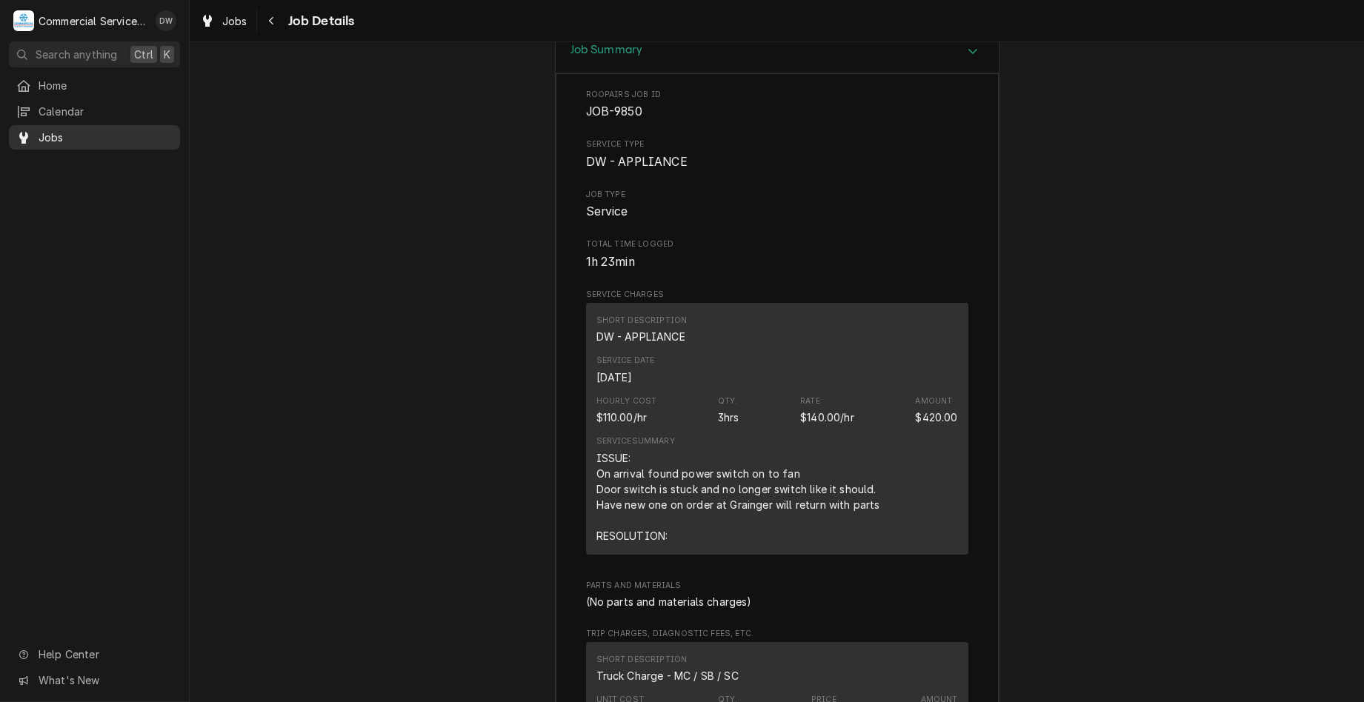
click at [168, 137] on span "Jobs" at bounding box center [106, 138] width 134 height 16
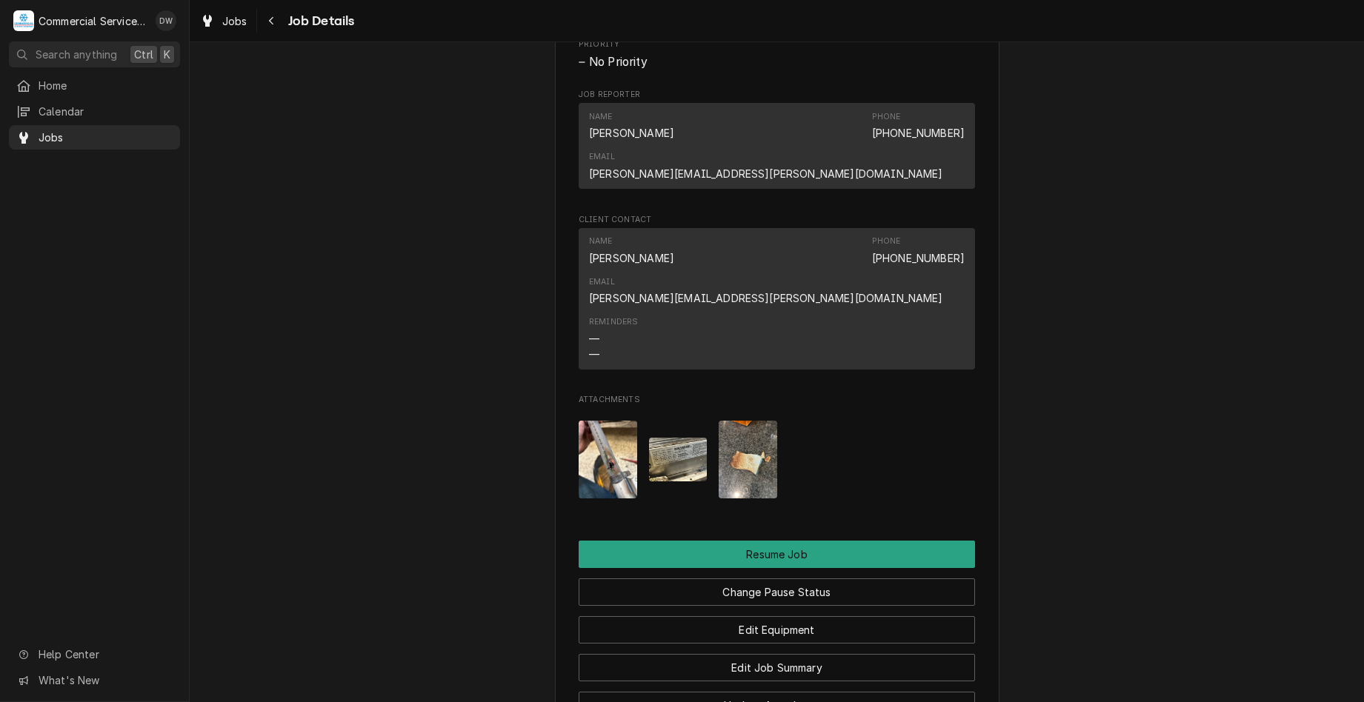
scroll to position [1185, 0]
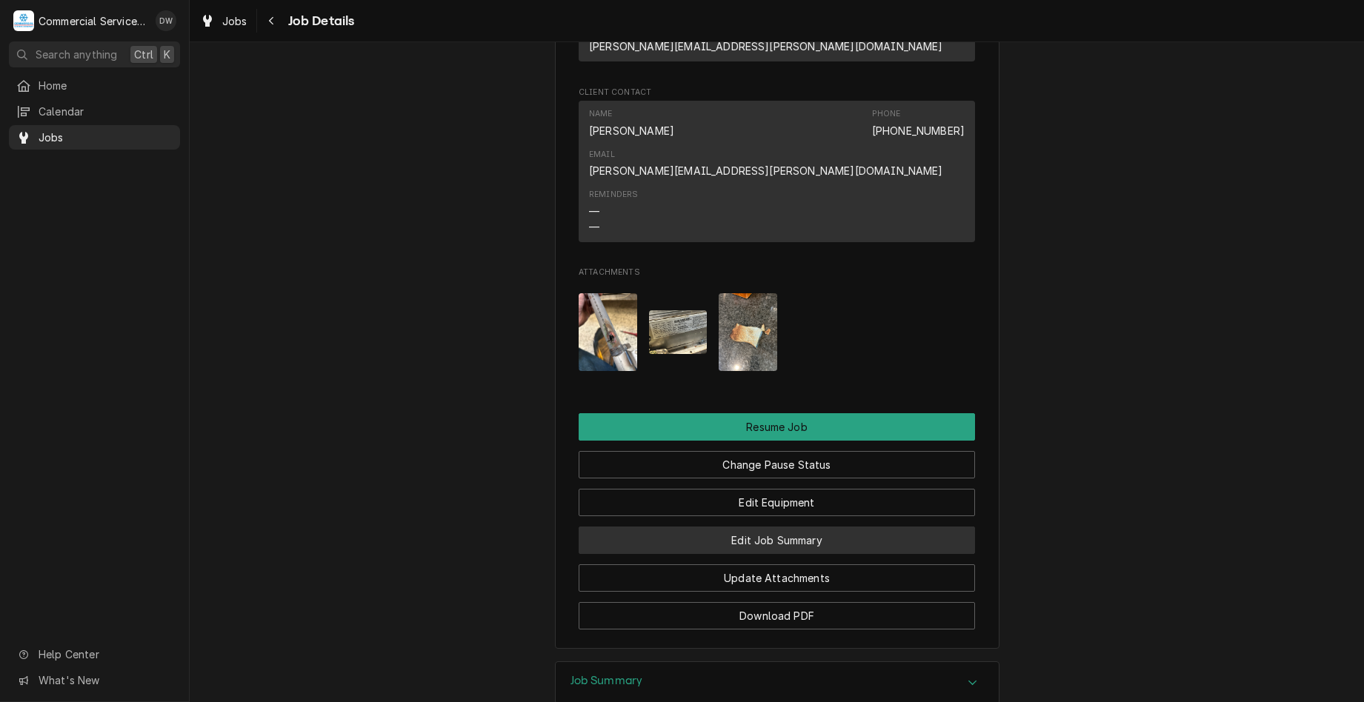
click at [803, 527] on button "Edit Job Summary" at bounding box center [776, 540] width 396 height 27
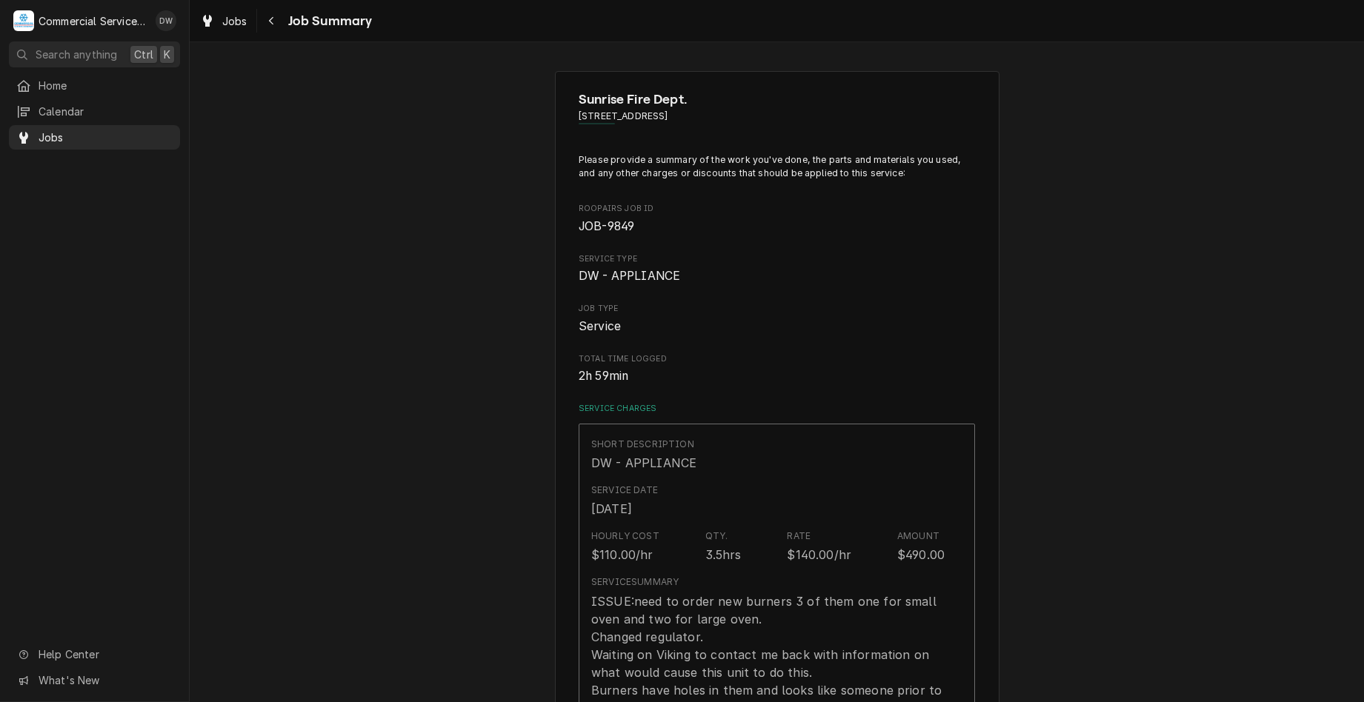
type textarea "x"
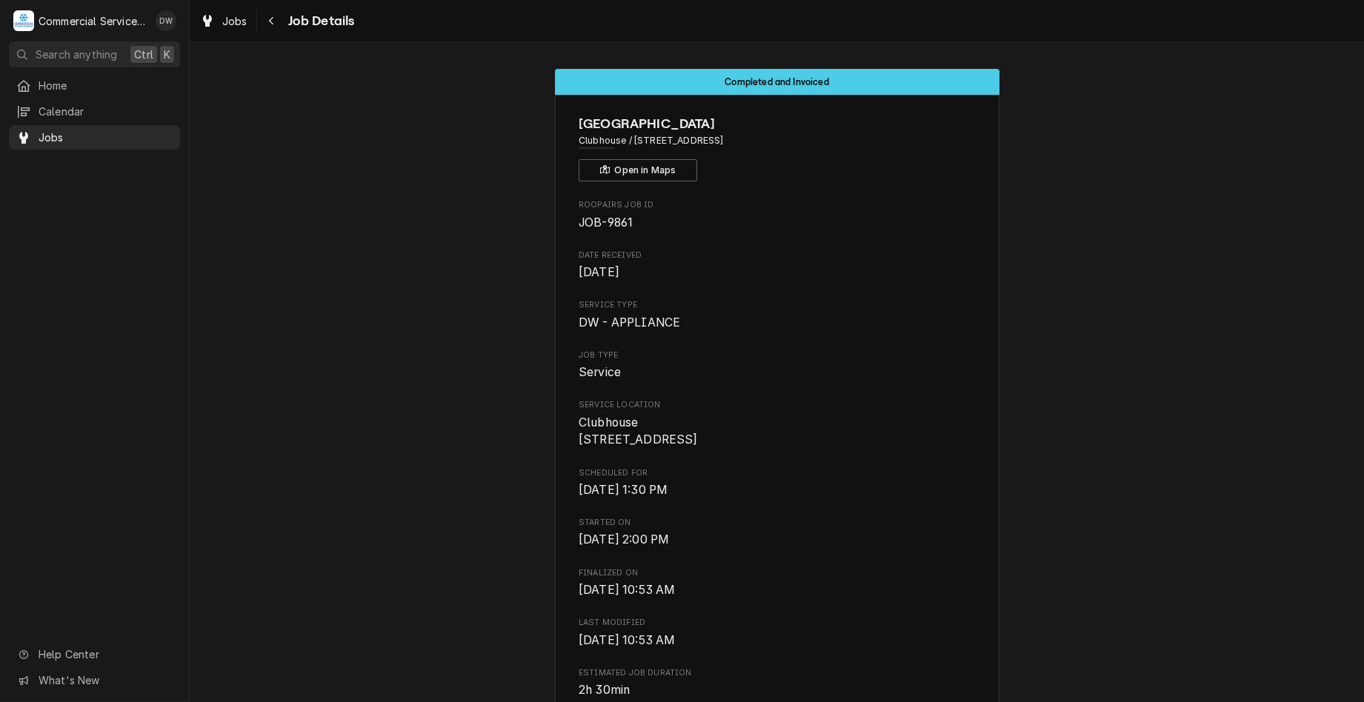
drag, startPoint x: 770, startPoint y: 497, endPoint x: 775, endPoint y: 520, distance: 23.4
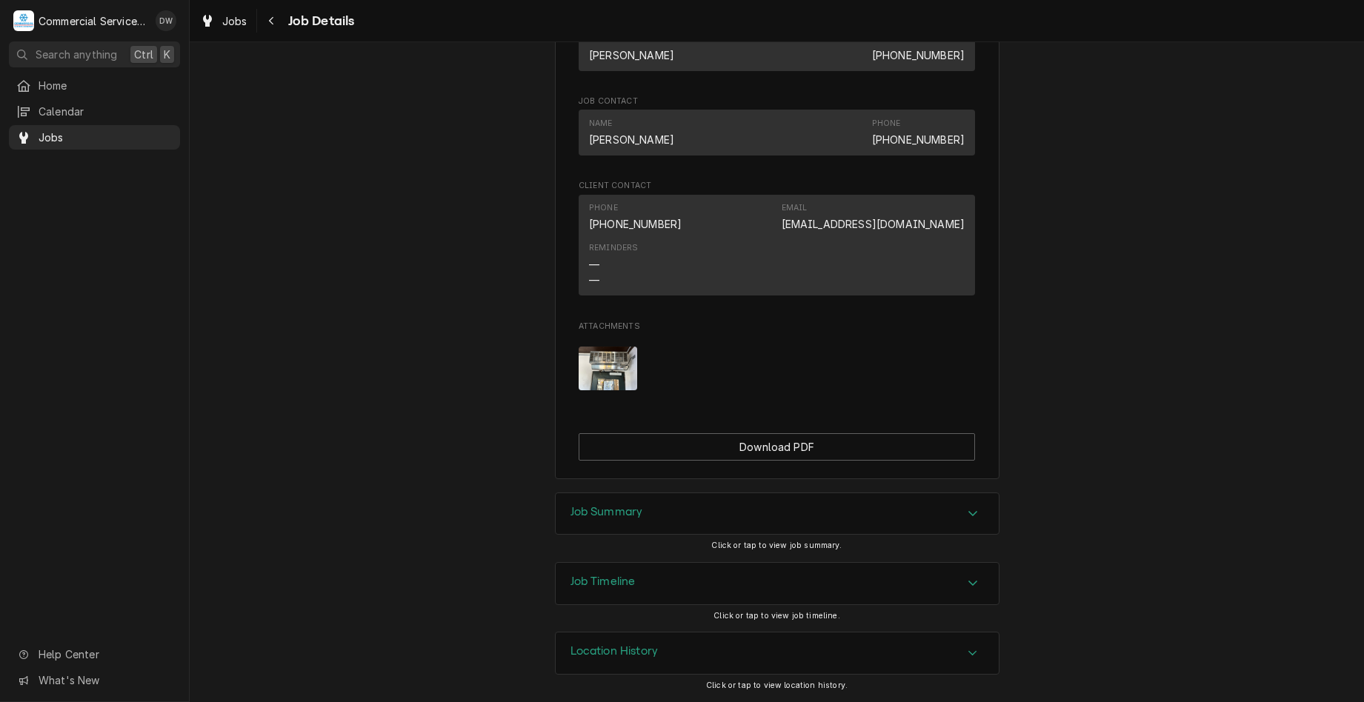
scroll to position [873, 0]
click at [963, 534] on div "Job Summary" at bounding box center [776, 513] width 443 height 41
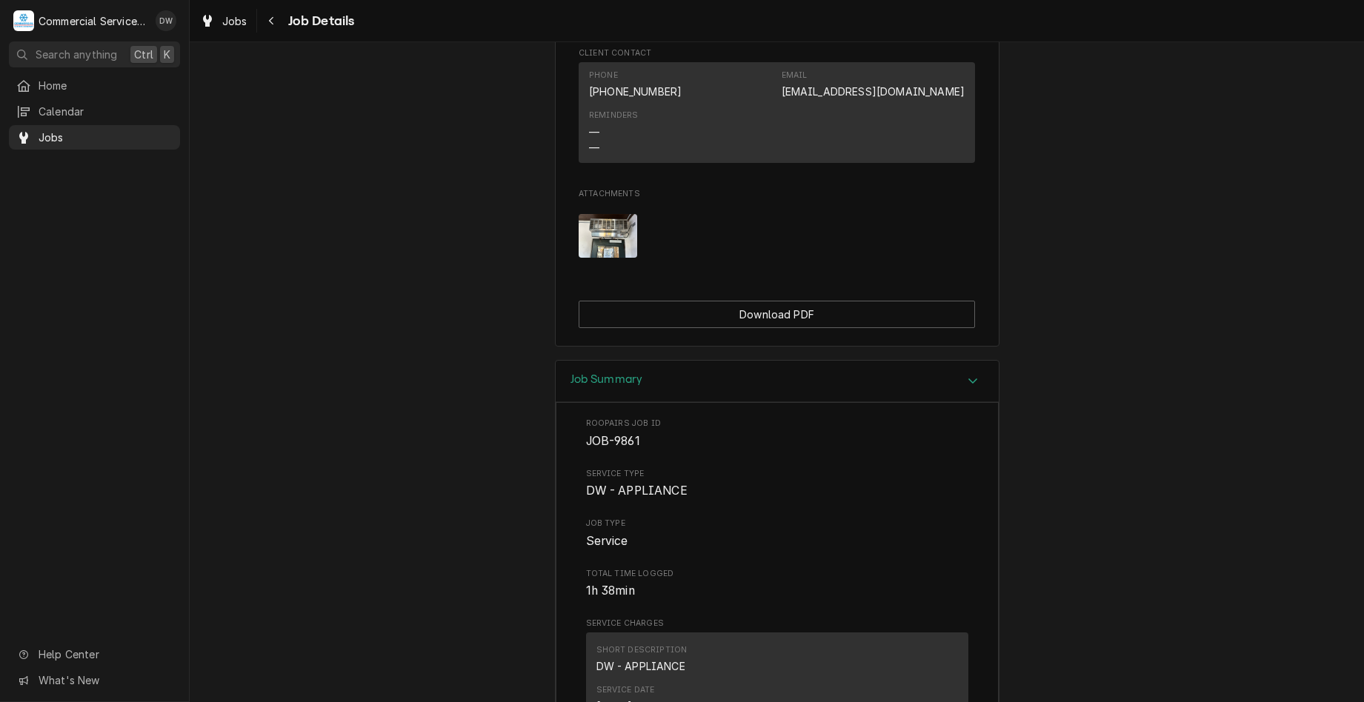
scroll to position [1095, 0]
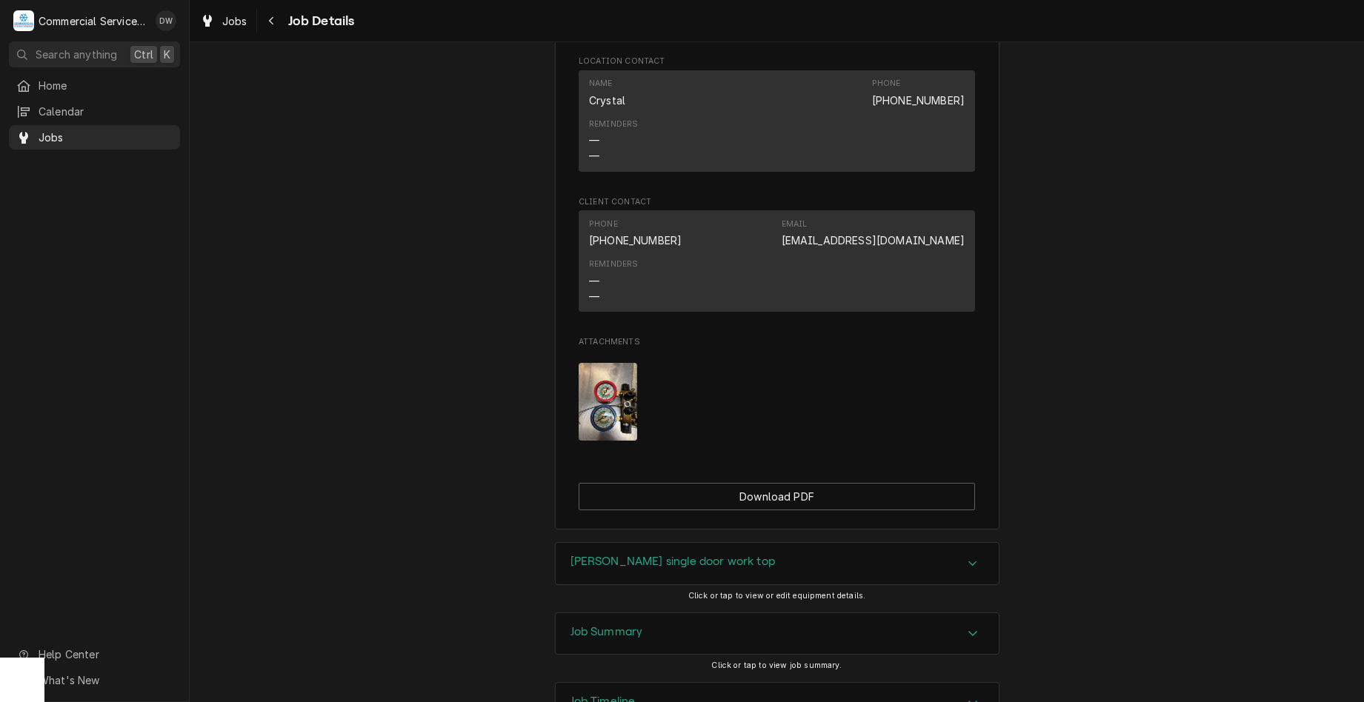
scroll to position [1101, 0]
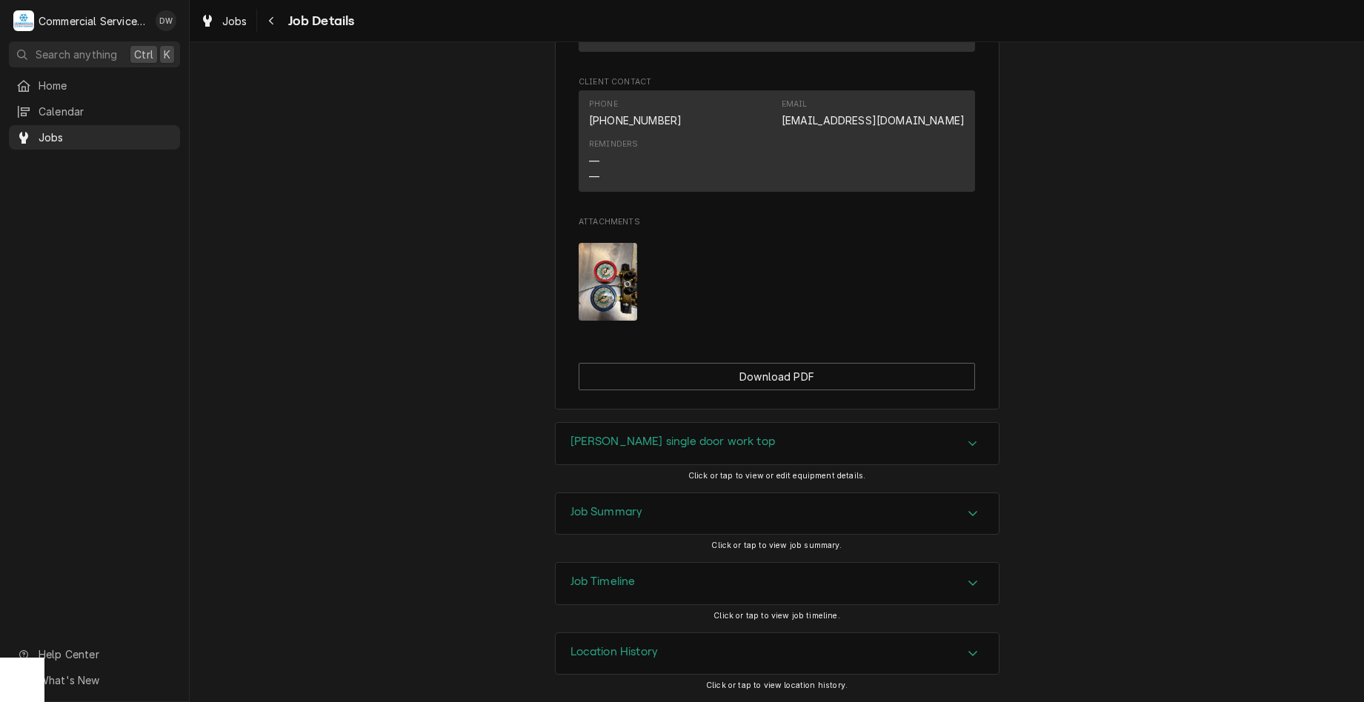
click at [895, 516] on div "Job Summary" at bounding box center [776, 513] width 443 height 41
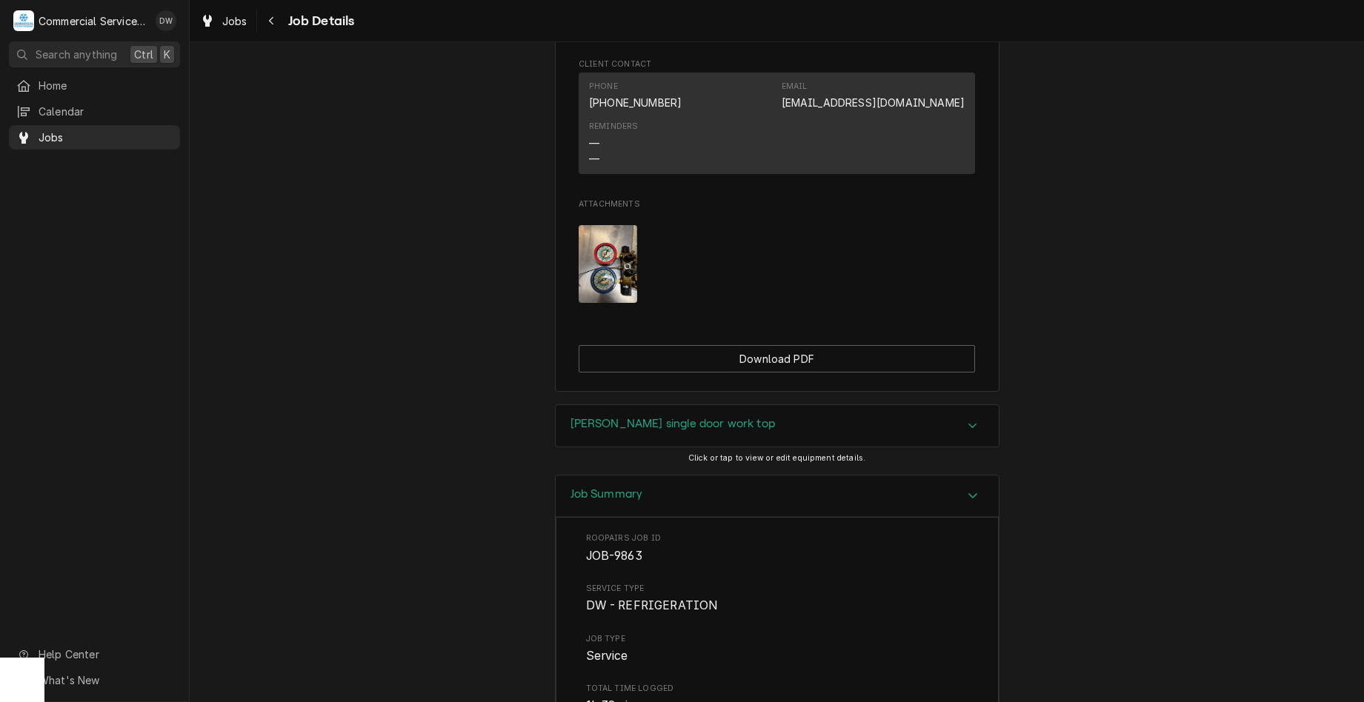
scroll to position [1323, 0]
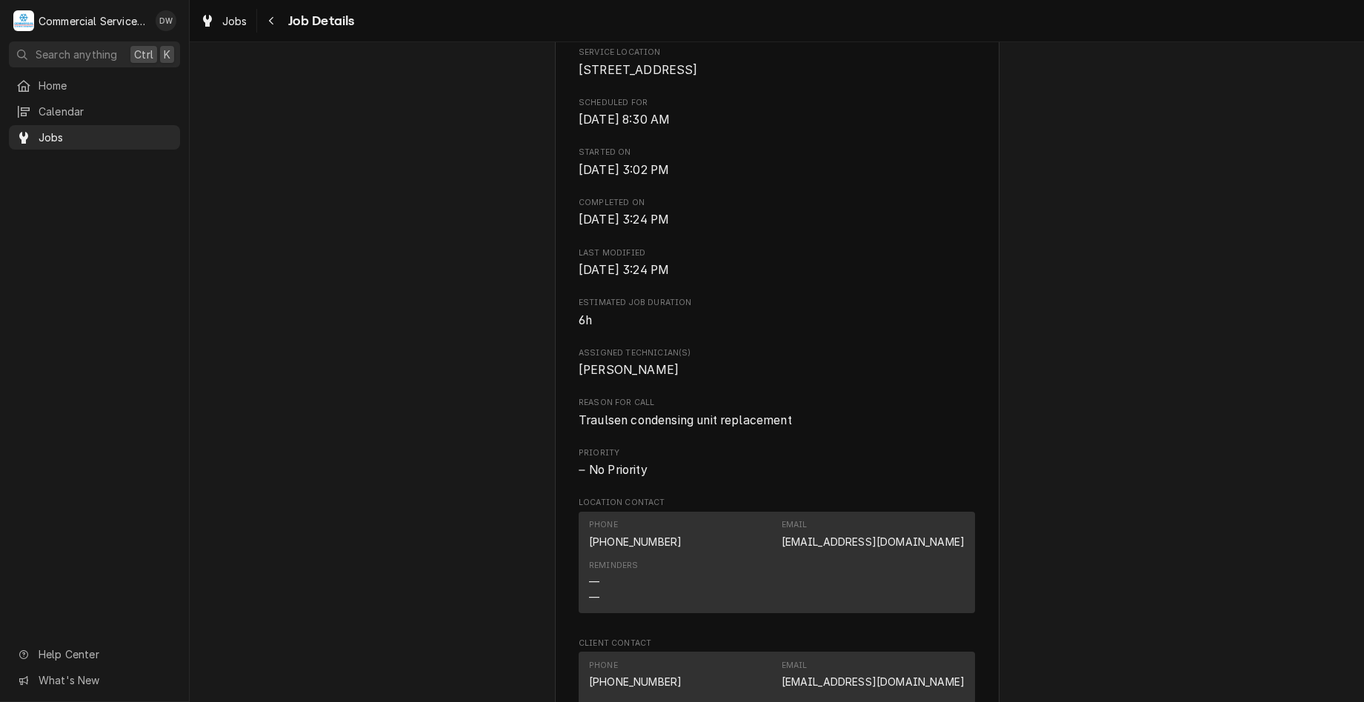
scroll to position [444, 0]
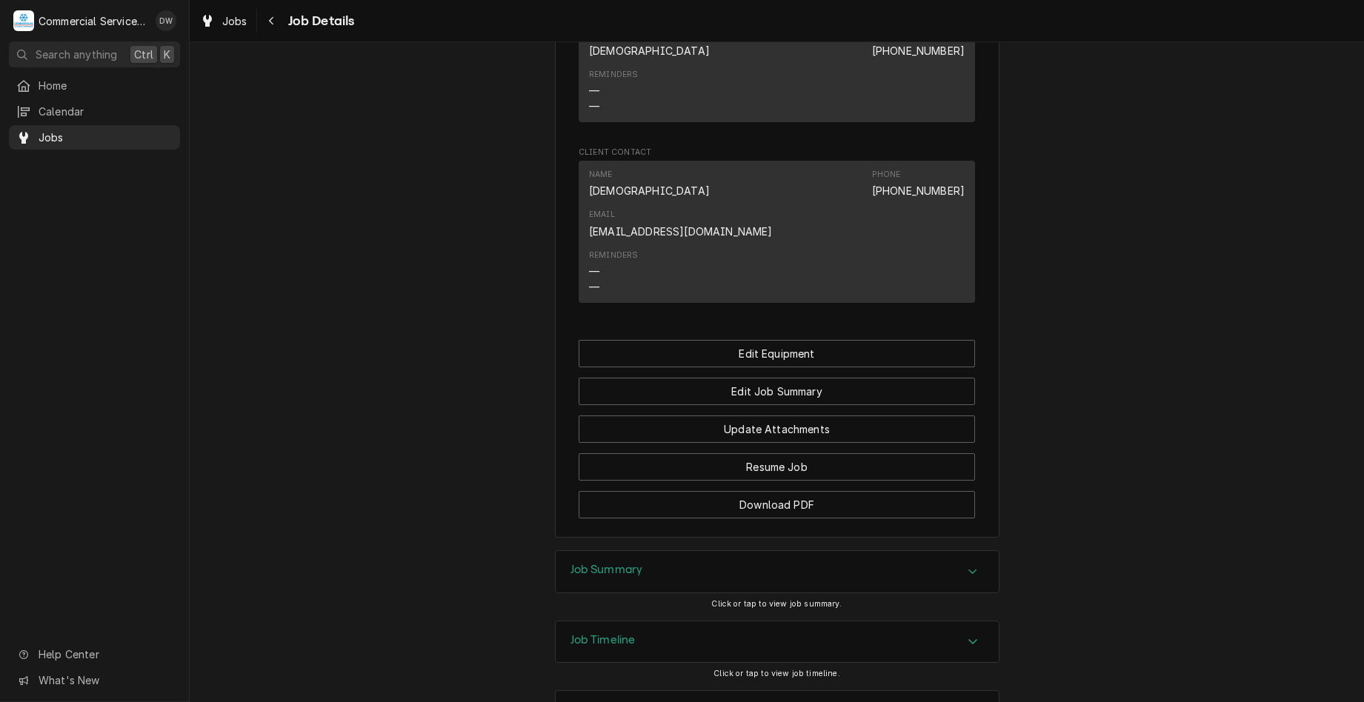
scroll to position [914, 0]
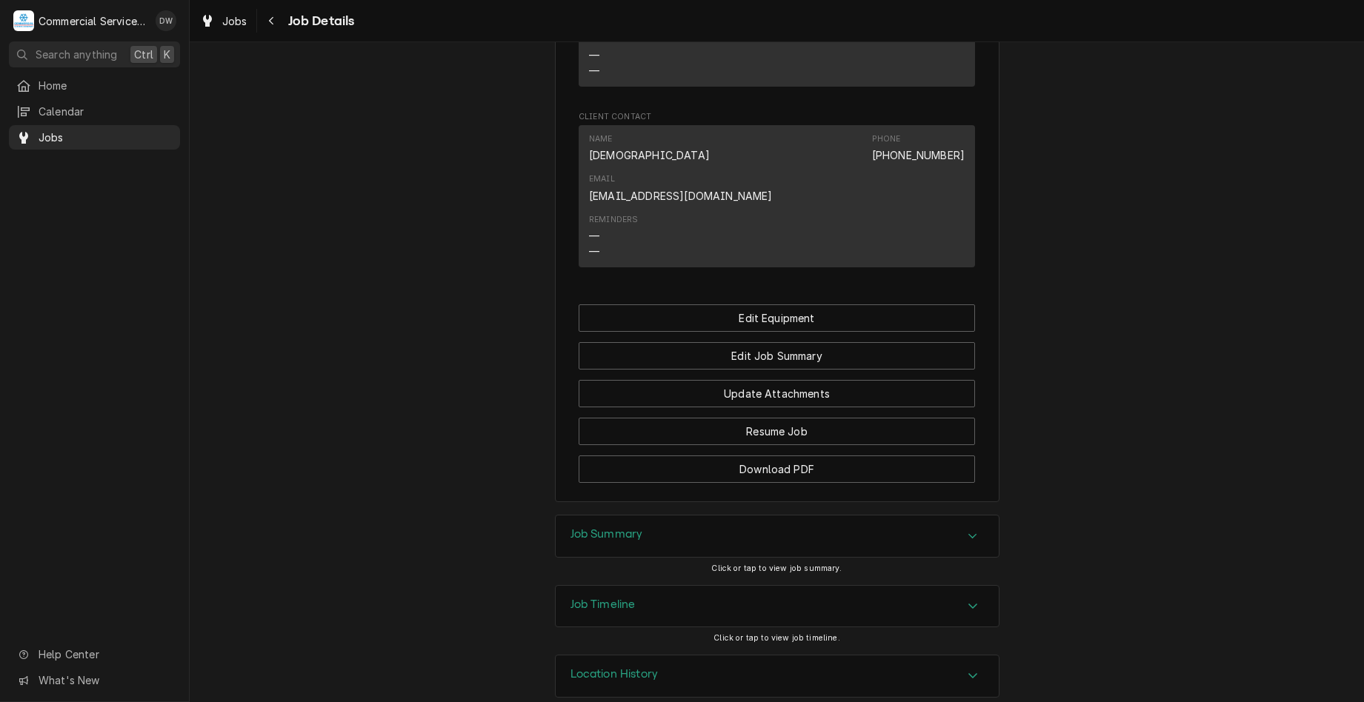
click at [972, 530] on icon "Accordion Header" at bounding box center [972, 536] width 10 height 12
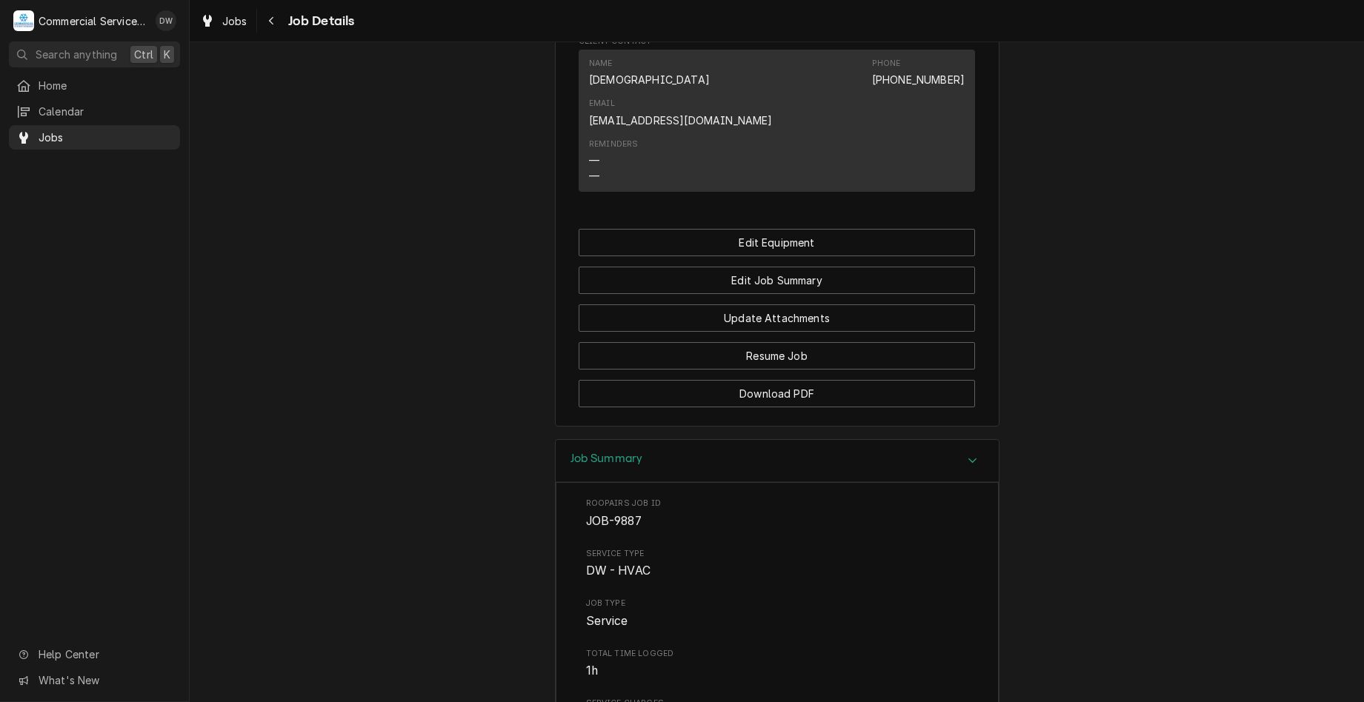
scroll to position [1136, 0]
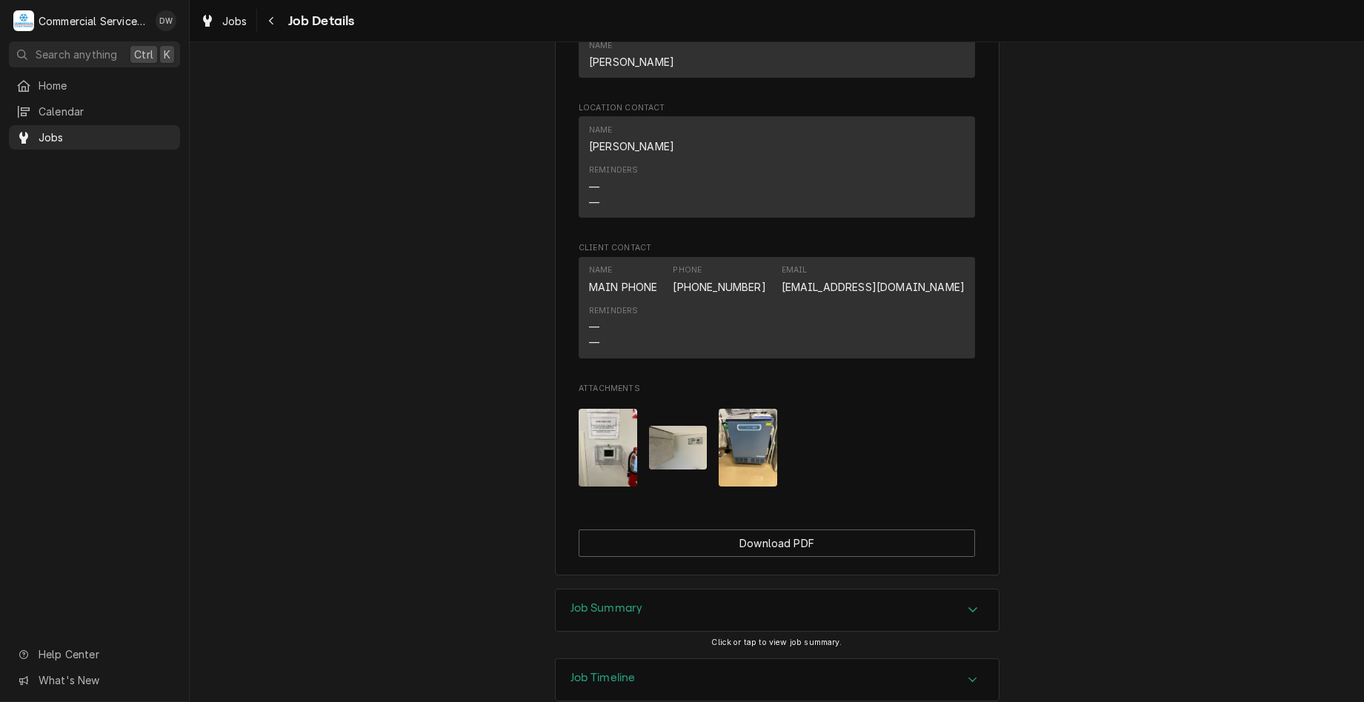
scroll to position [1101, 0]
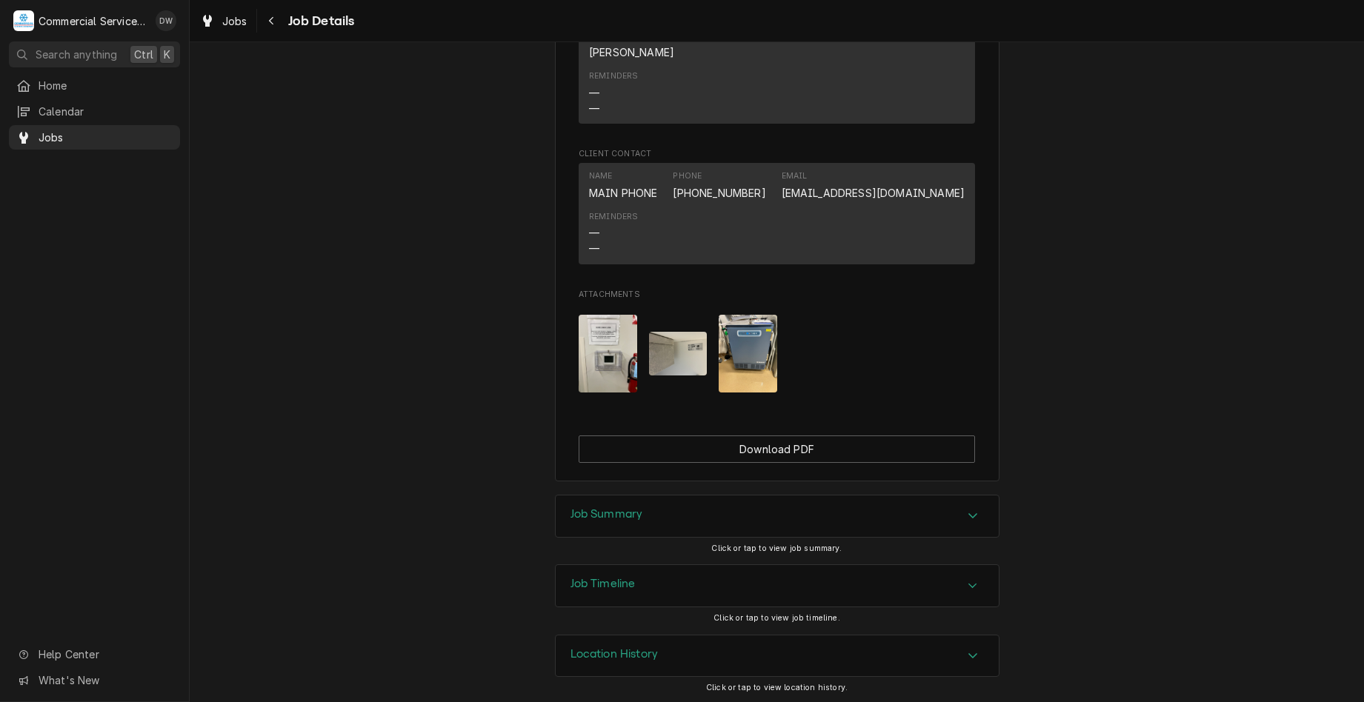
click at [884, 507] on div "Job Summary" at bounding box center [776, 515] width 443 height 41
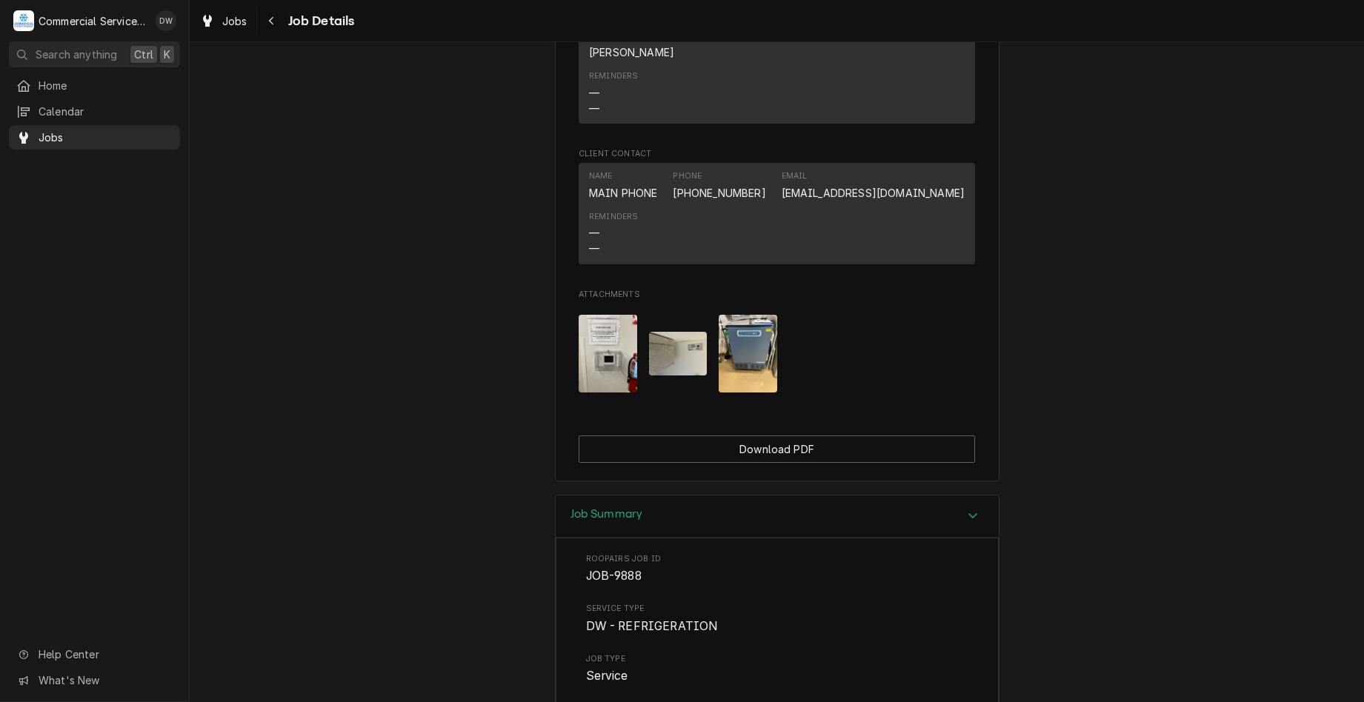
scroll to position [1397, 0]
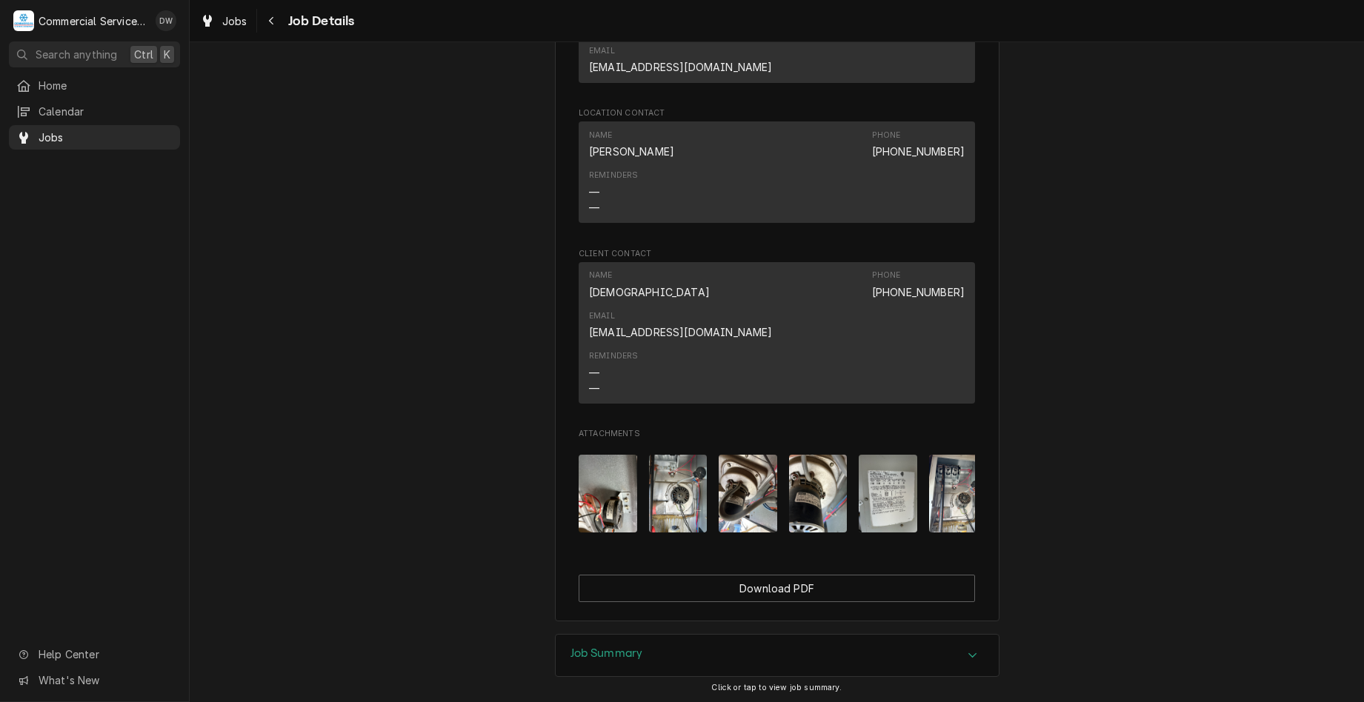
scroll to position [963, 0]
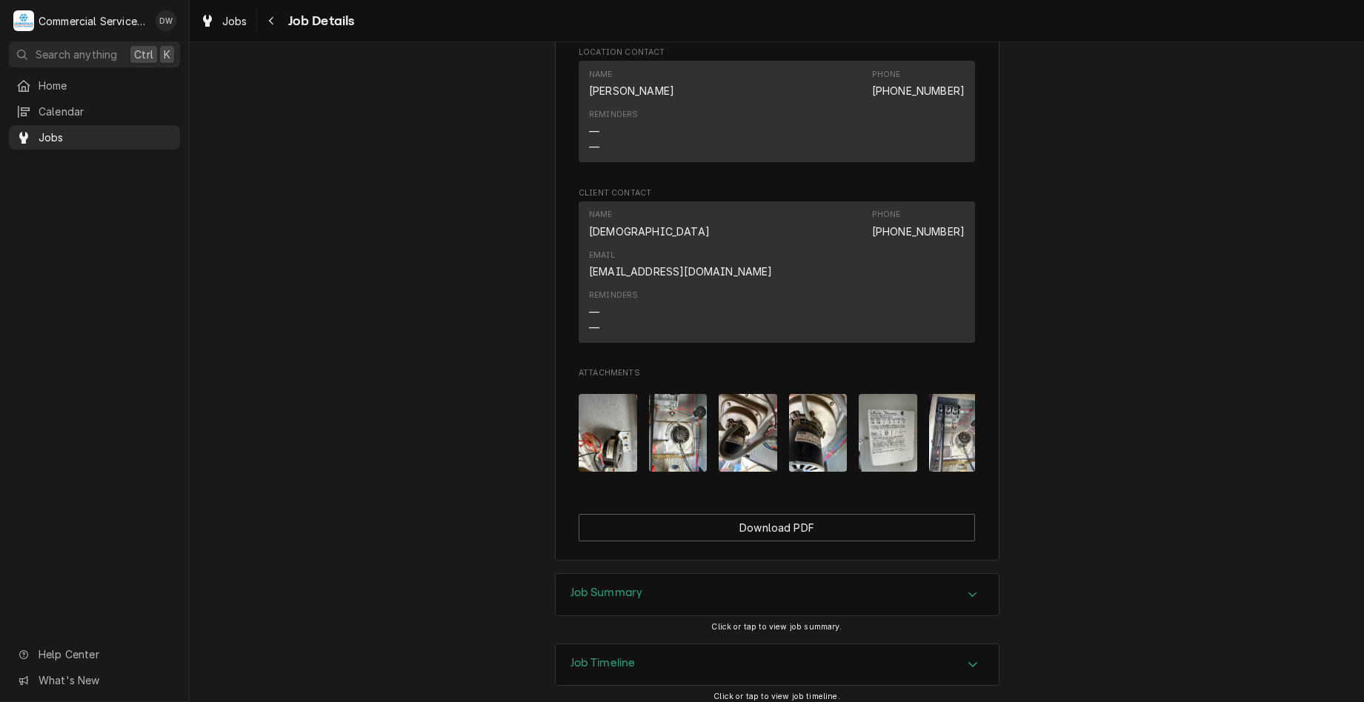
click at [855, 574] on div "Job Summary" at bounding box center [776, 594] width 443 height 41
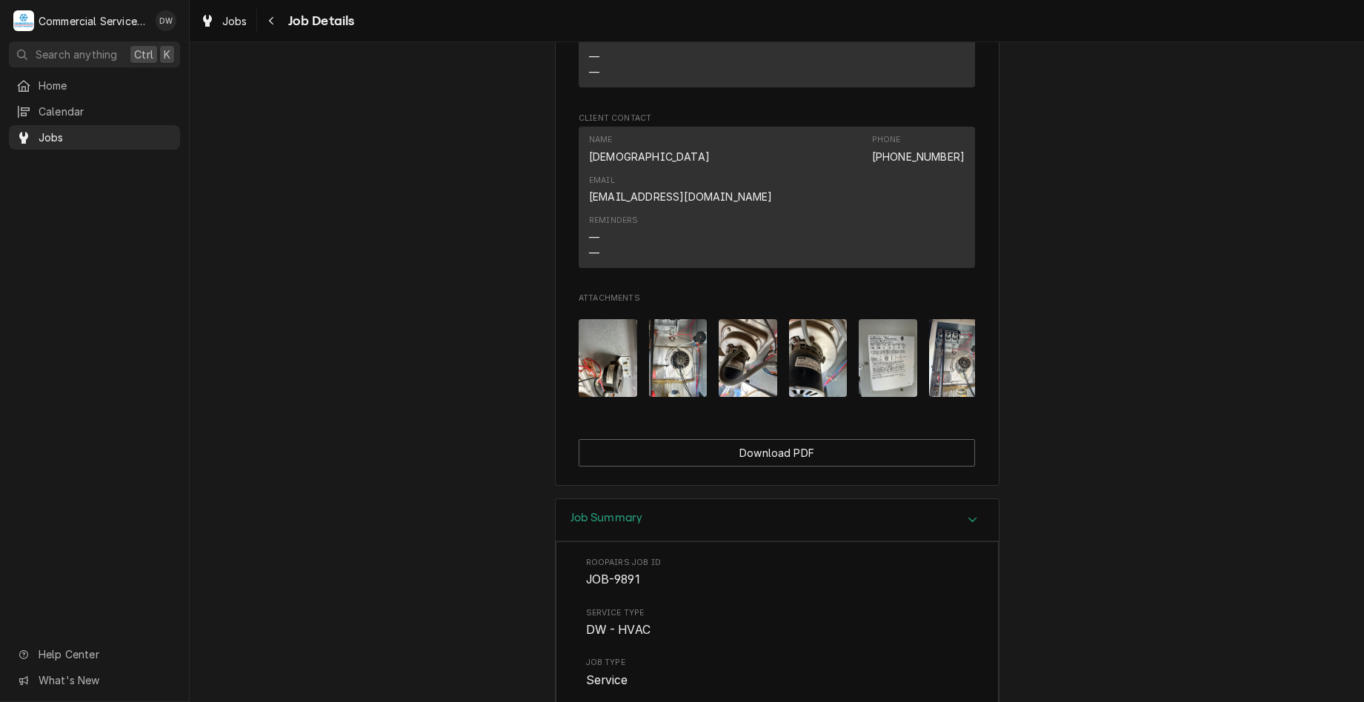
scroll to position [1185, 0]
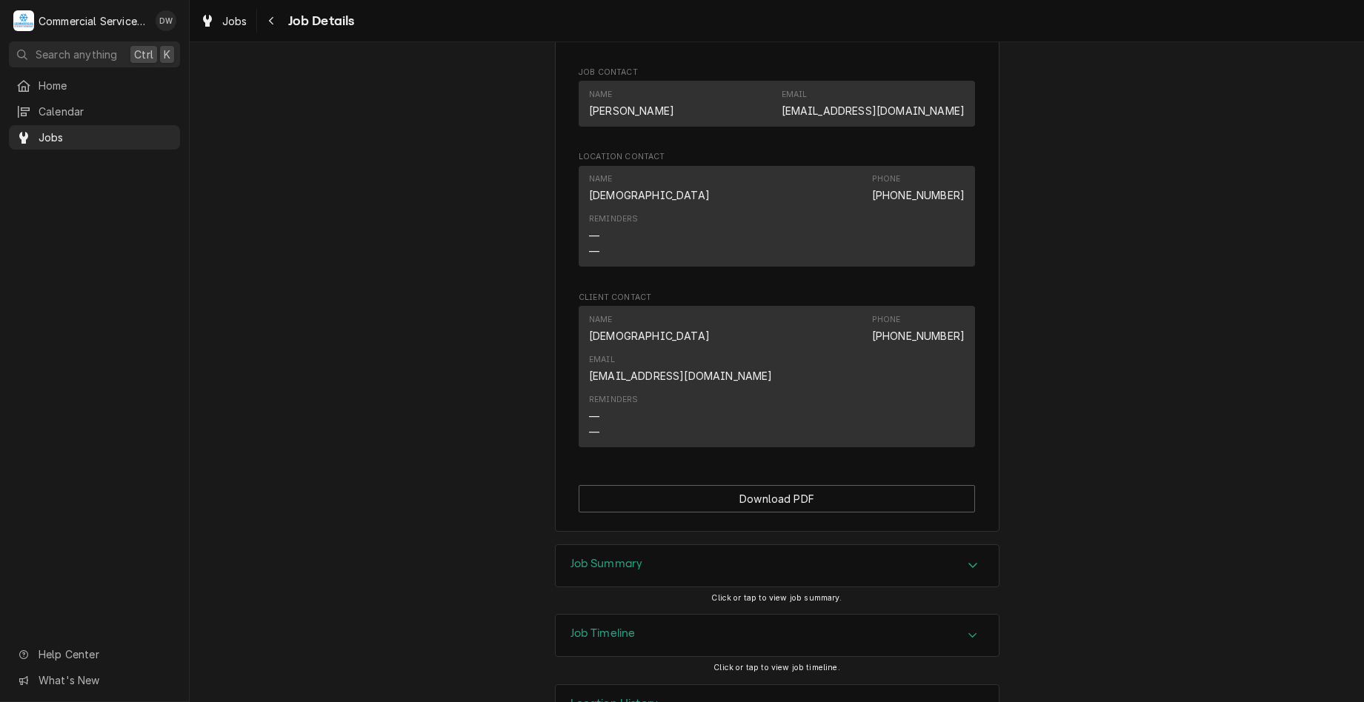
scroll to position [889, 0]
click at [744, 555] on div "Job Summary" at bounding box center [776, 561] width 443 height 41
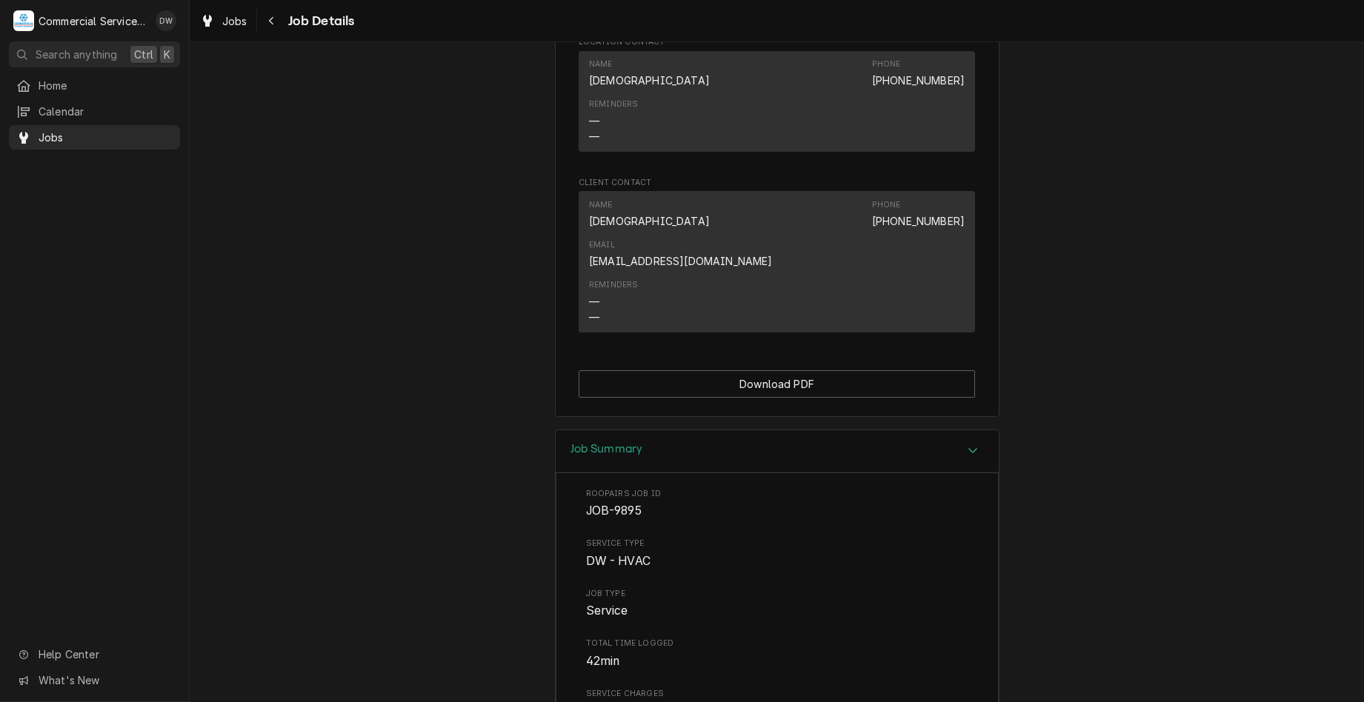
scroll to position [1185, 0]
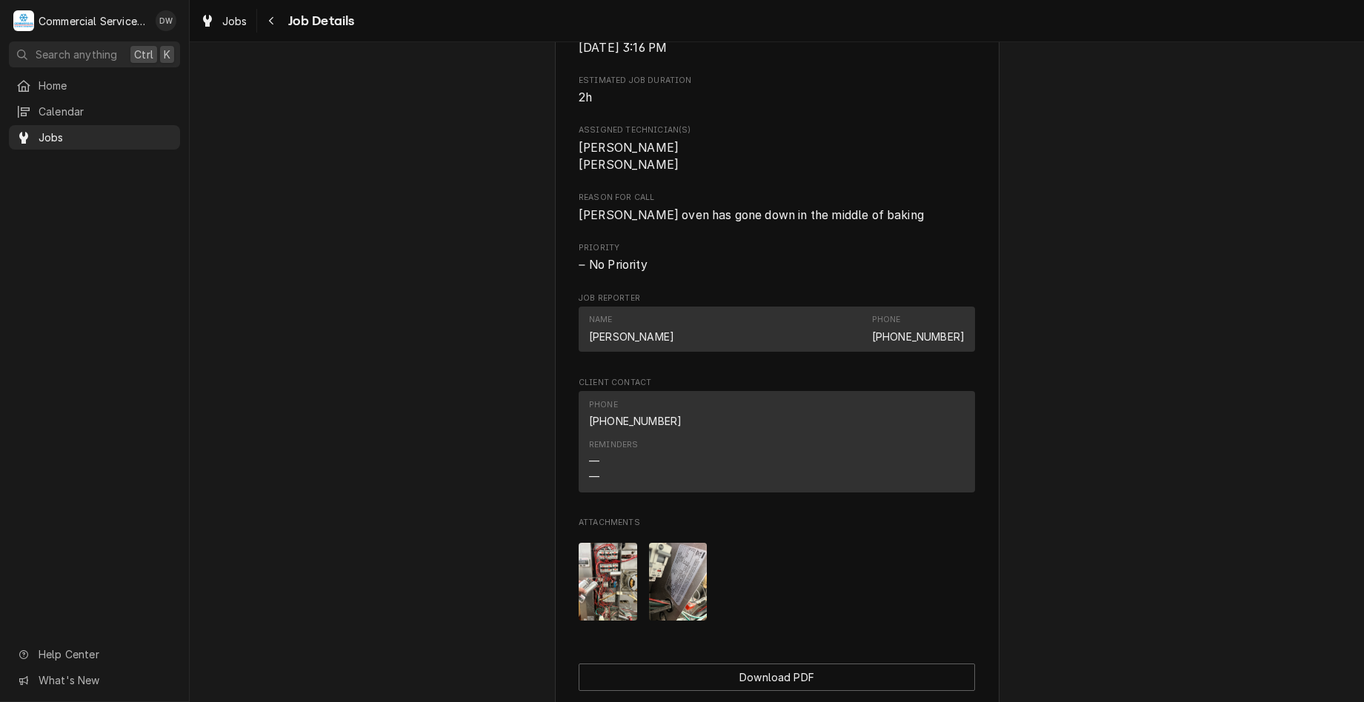
scroll to position [815, 0]
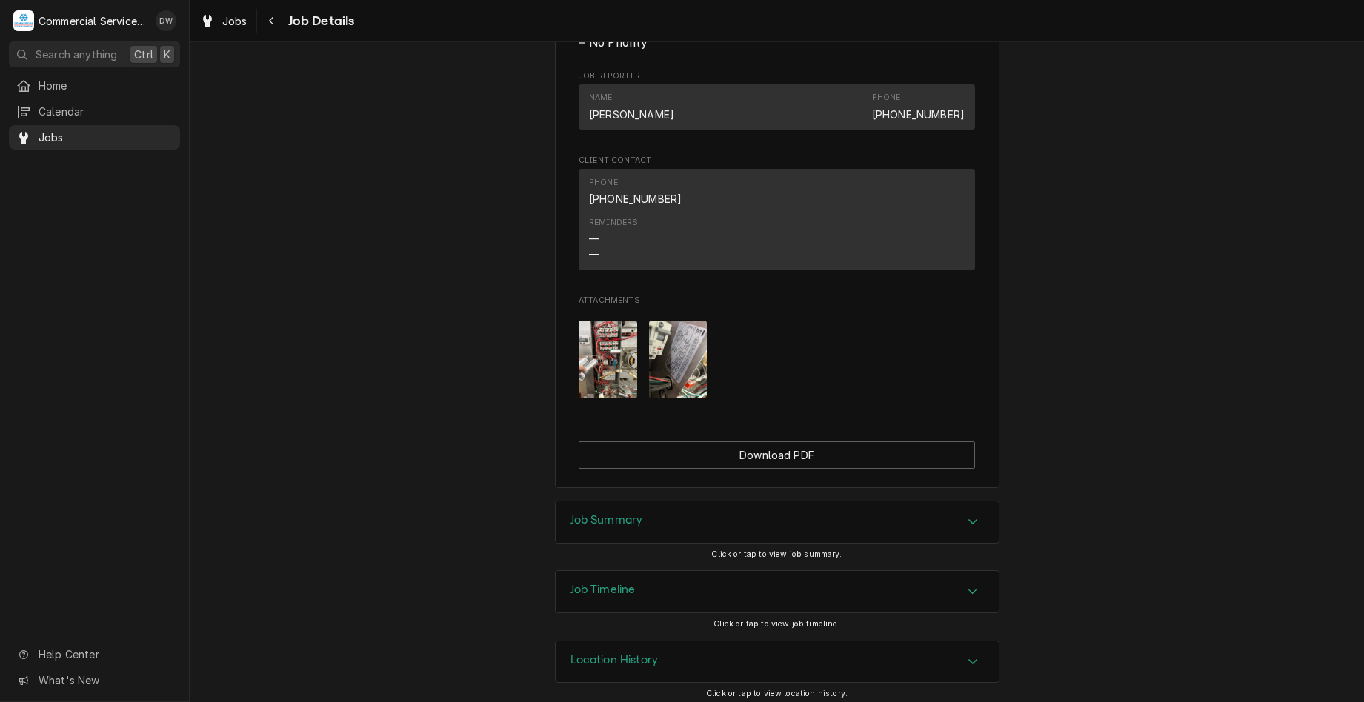
click at [774, 523] on div "Job Summary" at bounding box center [776, 521] width 443 height 41
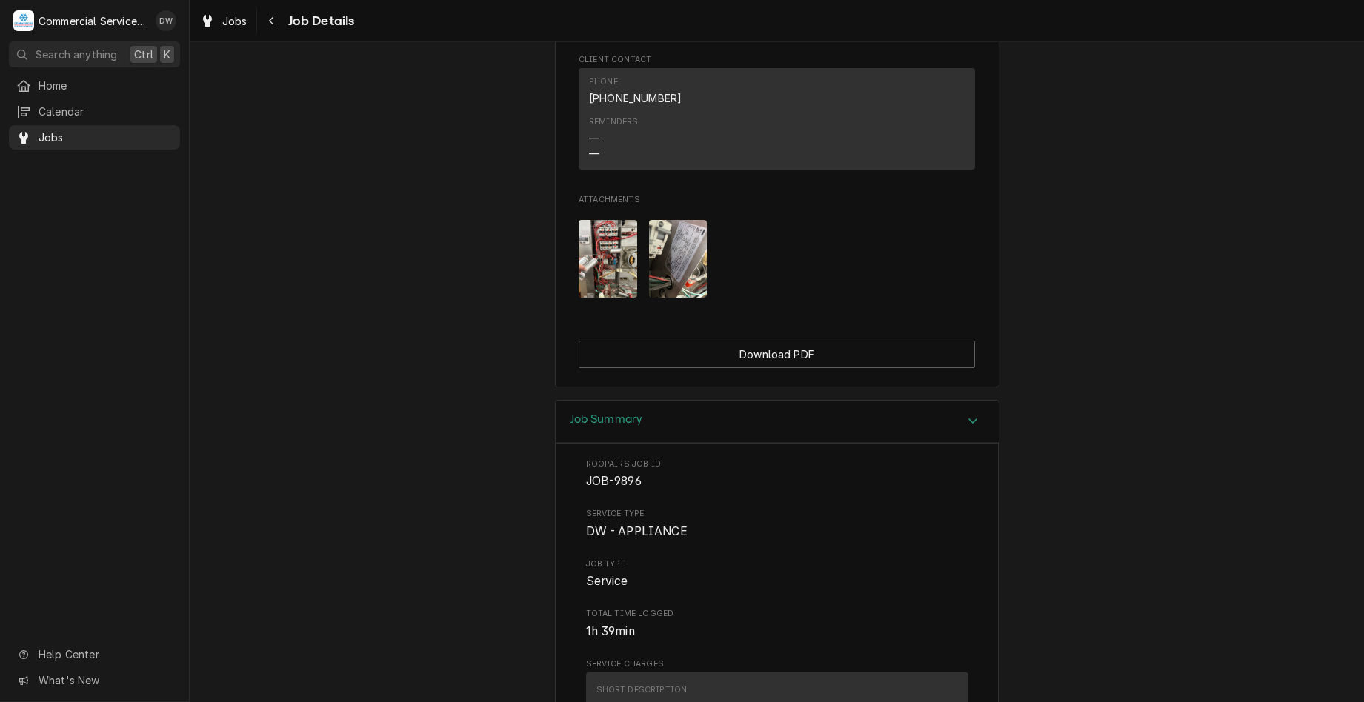
scroll to position [1111, 0]
